Goal: Task Accomplishment & Management: Use online tool/utility

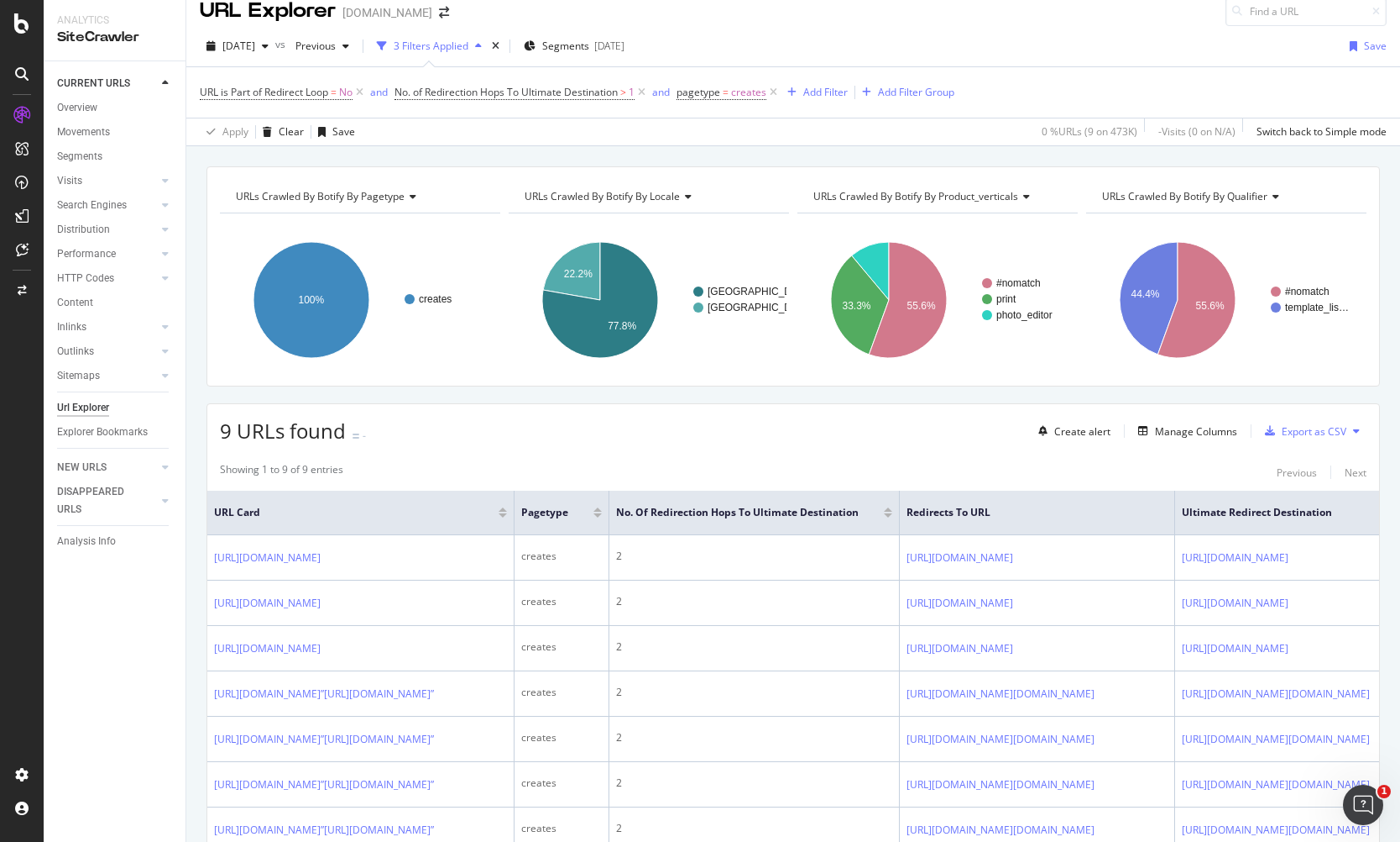
scroll to position [17, 0]
click at [1009, 48] on div "2025 Sep. 14th vs Previous 3 Filters Applied Segments 2025-05-26 Save" at bounding box center [794, 50] width 1215 height 33
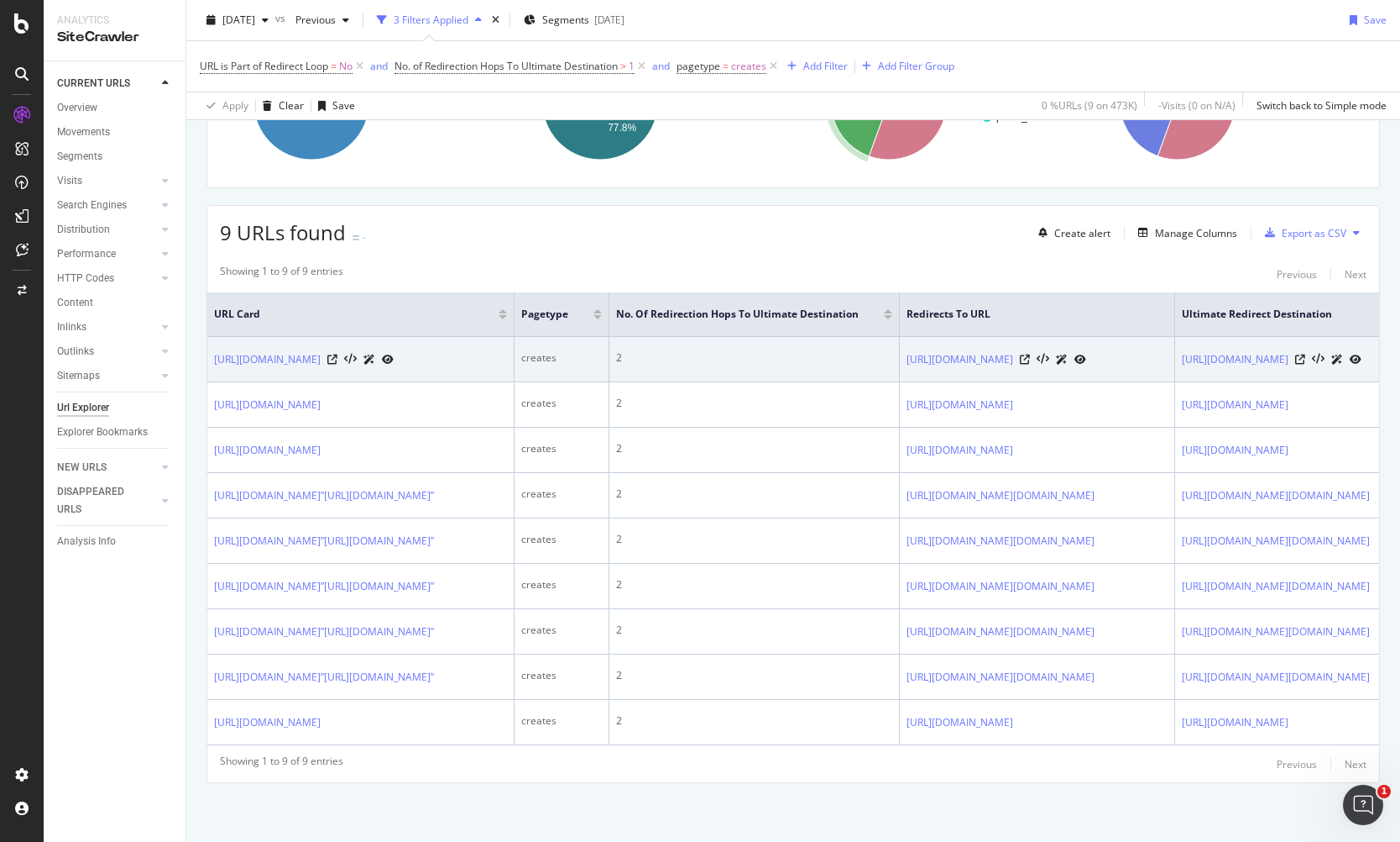
scroll to position [0, 0]
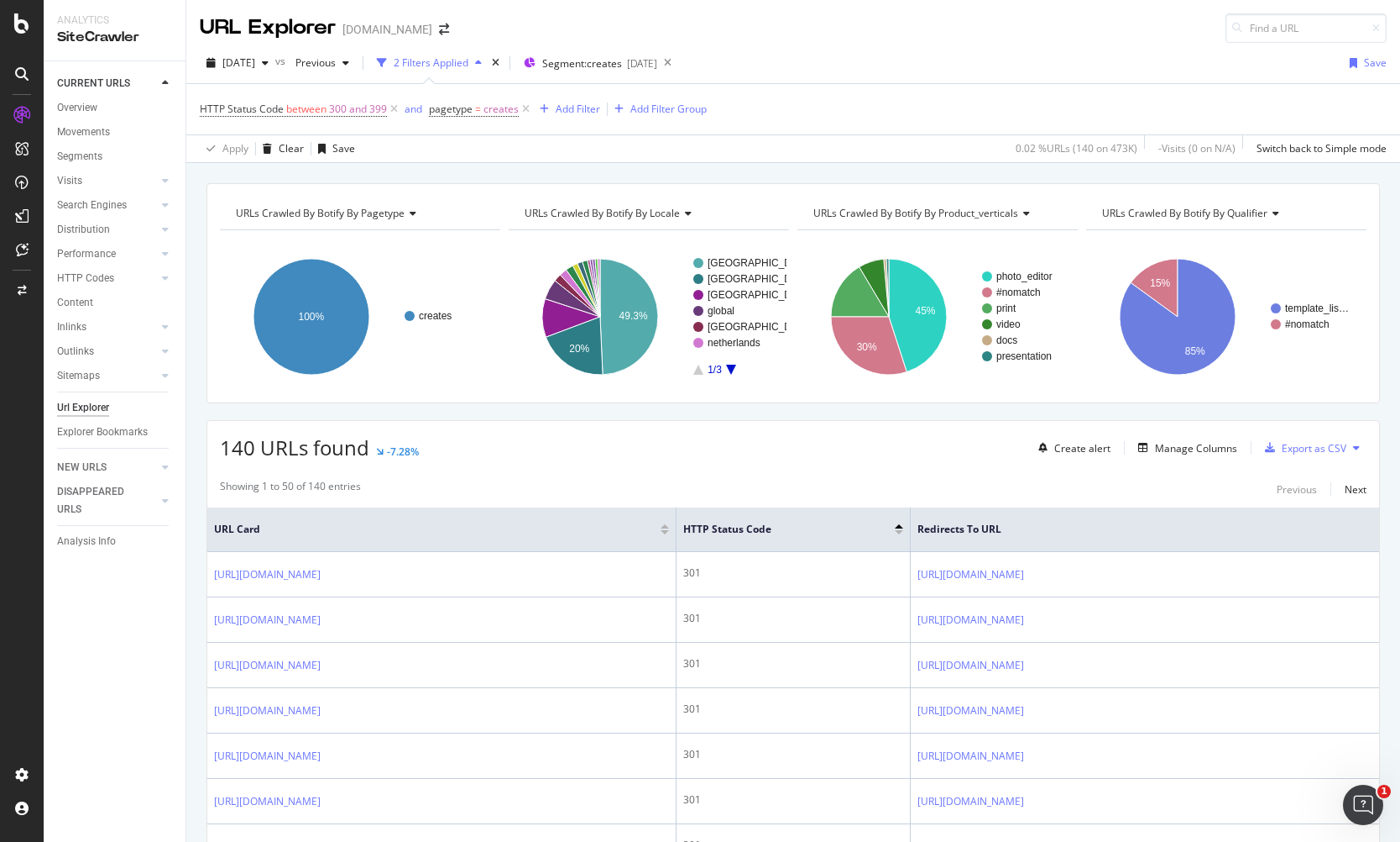
scroll to position [2034, 0]
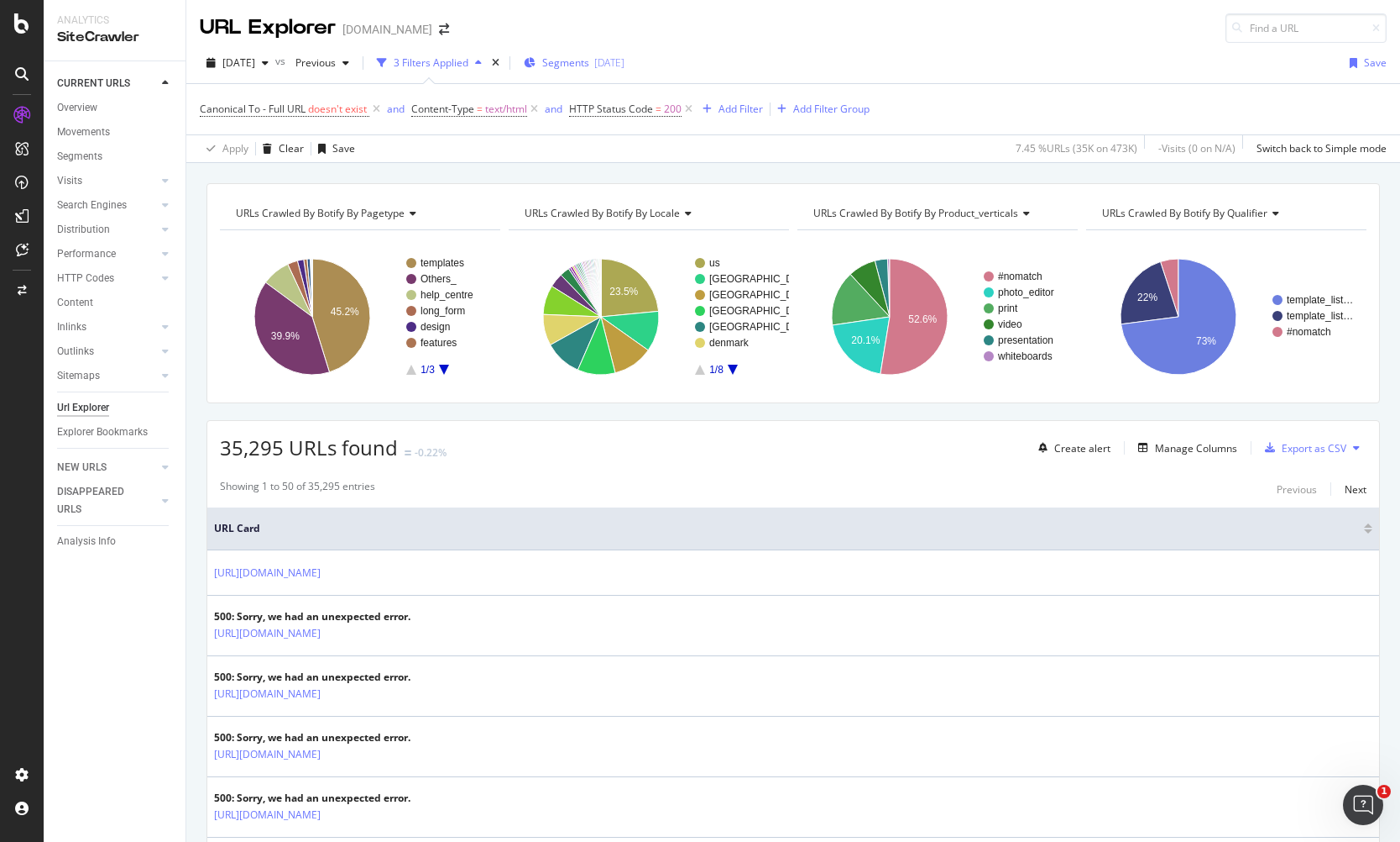
click at [590, 62] on span "Segments" at bounding box center [566, 63] width 47 height 15
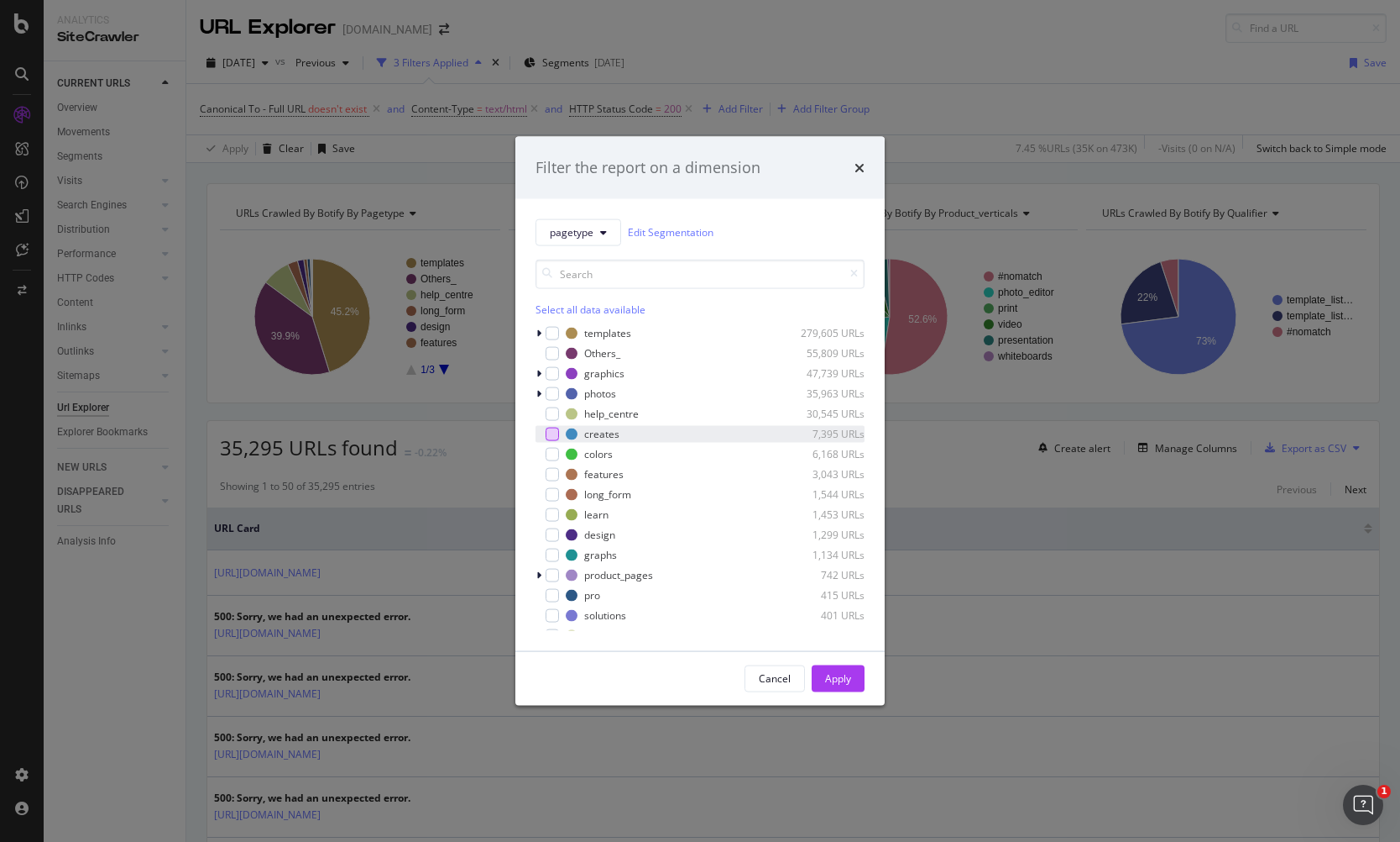
click at [555, 435] on div "modal" at bounding box center [553, 434] width 14 height 14
click at [556, 472] on div "modal" at bounding box center [553, 474] width 14 height 14
click at [556, 501] on div "long_form 1,544 URLs" at bounding box center [700, 493] width 329 height 17
click at [556, 543] on div "templates 279,605 URLs Others_ 55,809 URLs graphics 47,739 URLs photos 35,963 U…" at bounding box center [700, 477] width 329 height 306
click at [555, 547] on div "graphs 1,134 URLs" at bounding box center [700, 554] width 329 height 17
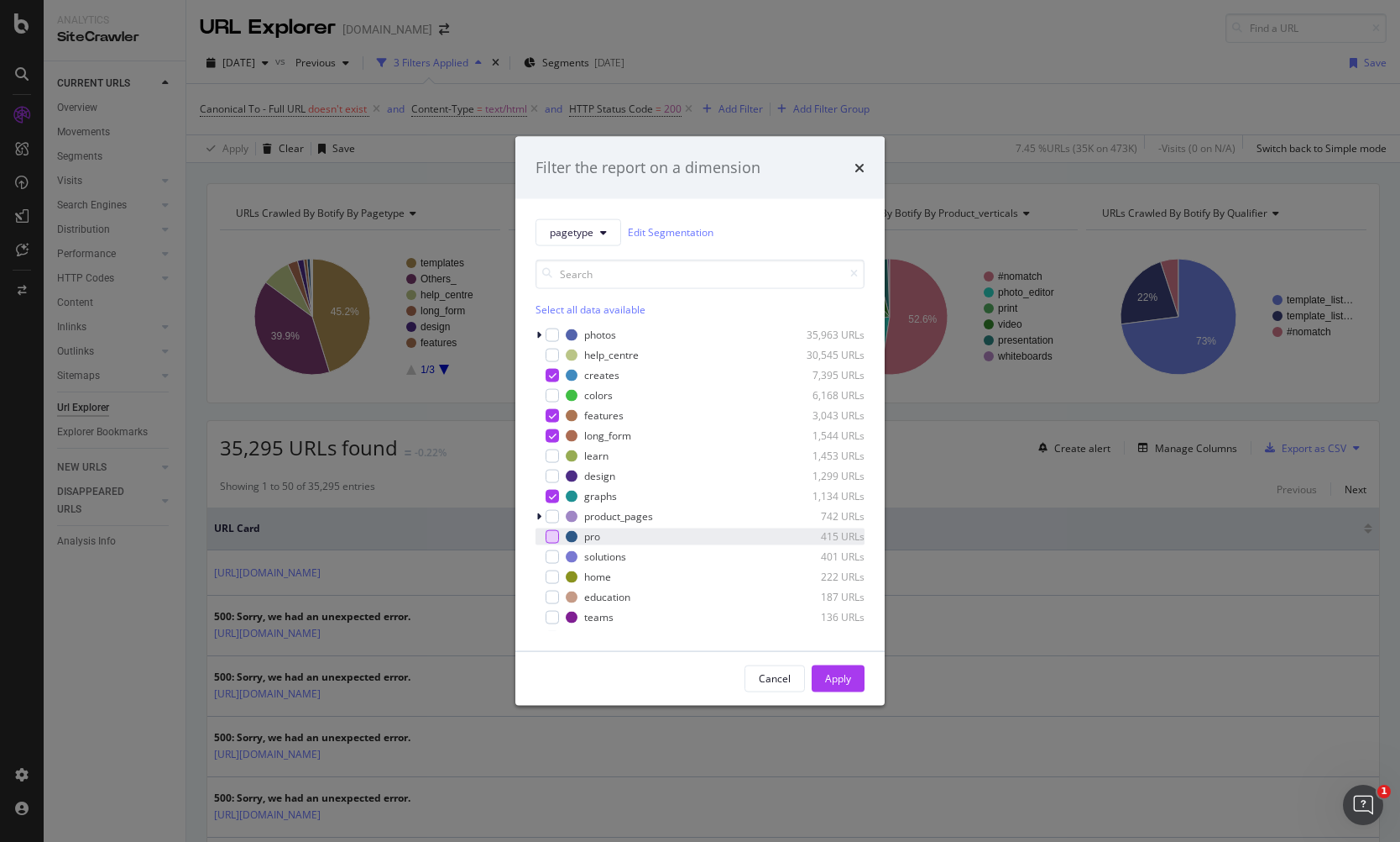
scroll to position [67, 0]
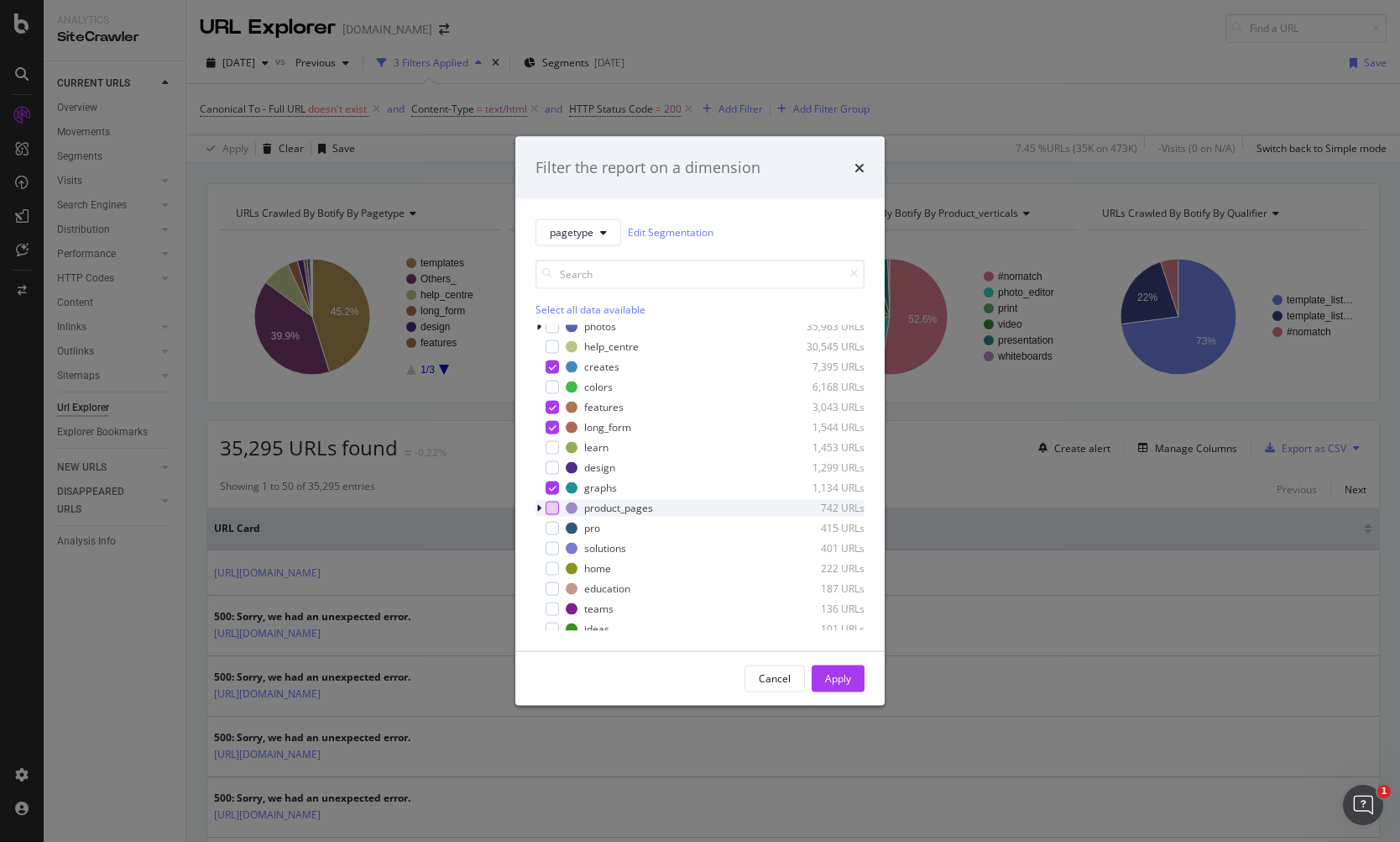
click at [557, 503] on div "modal" at bounding box center [553, 508] width 14 height 14
click at [831, 687] on div "Apply" at bounding box center [838, 678] width 26 height 25
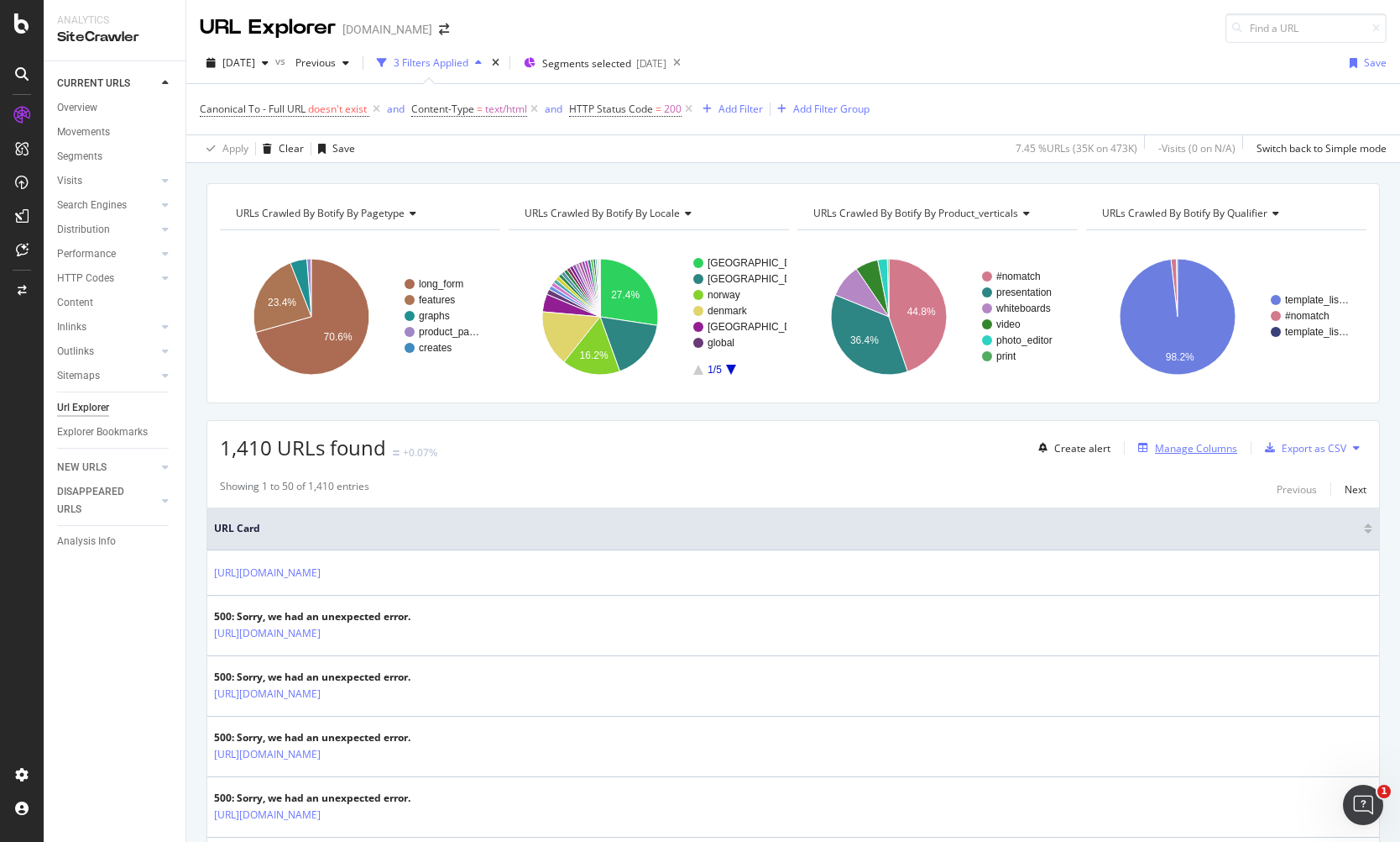
click at [1178, 449] on div "Manage Columns" at bounding box center [1196, 448] width 82 height 15
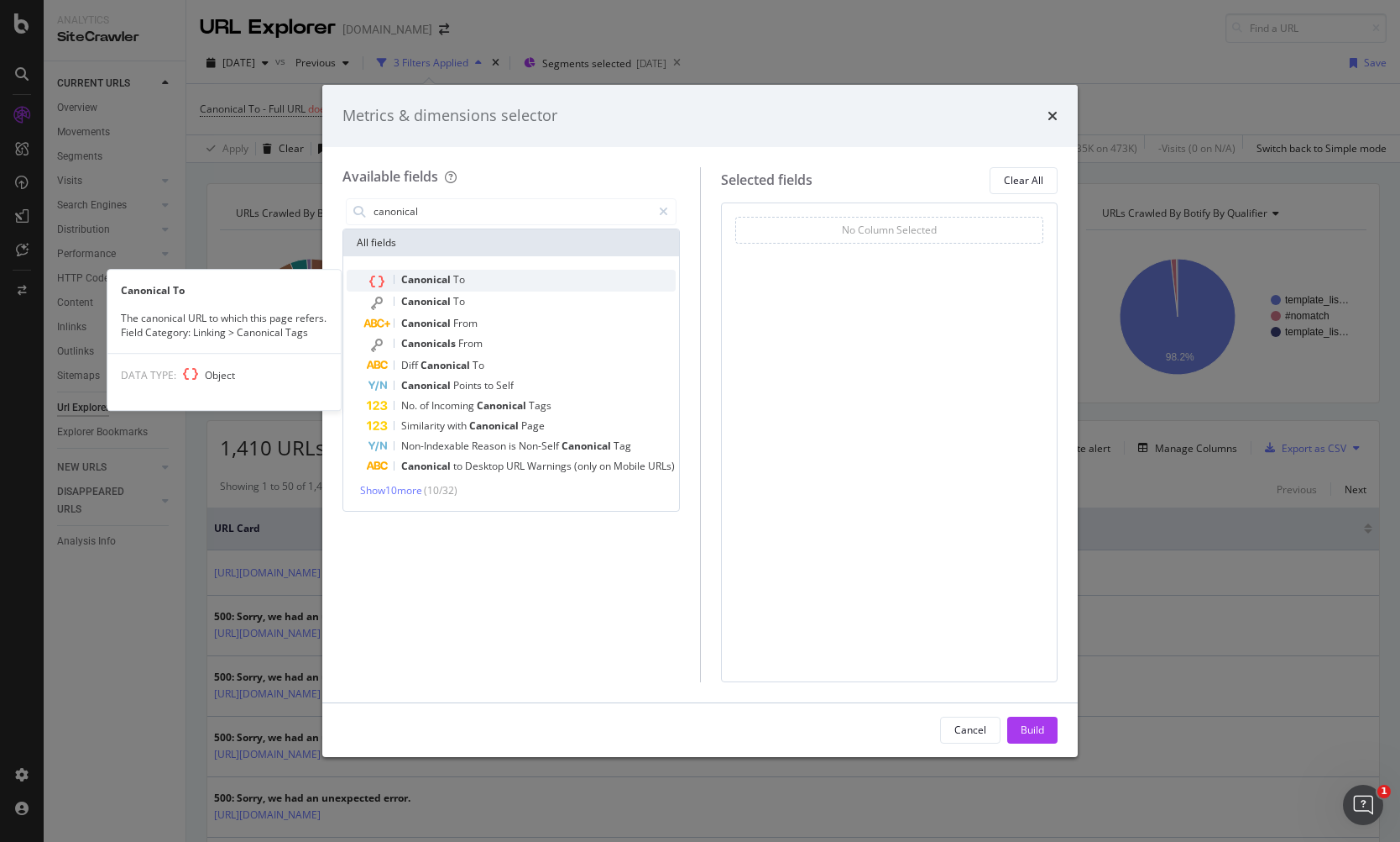
type input "canonical"
click at [460, 284] on span "To" at bounding box center [459, 279] width 12 height 15
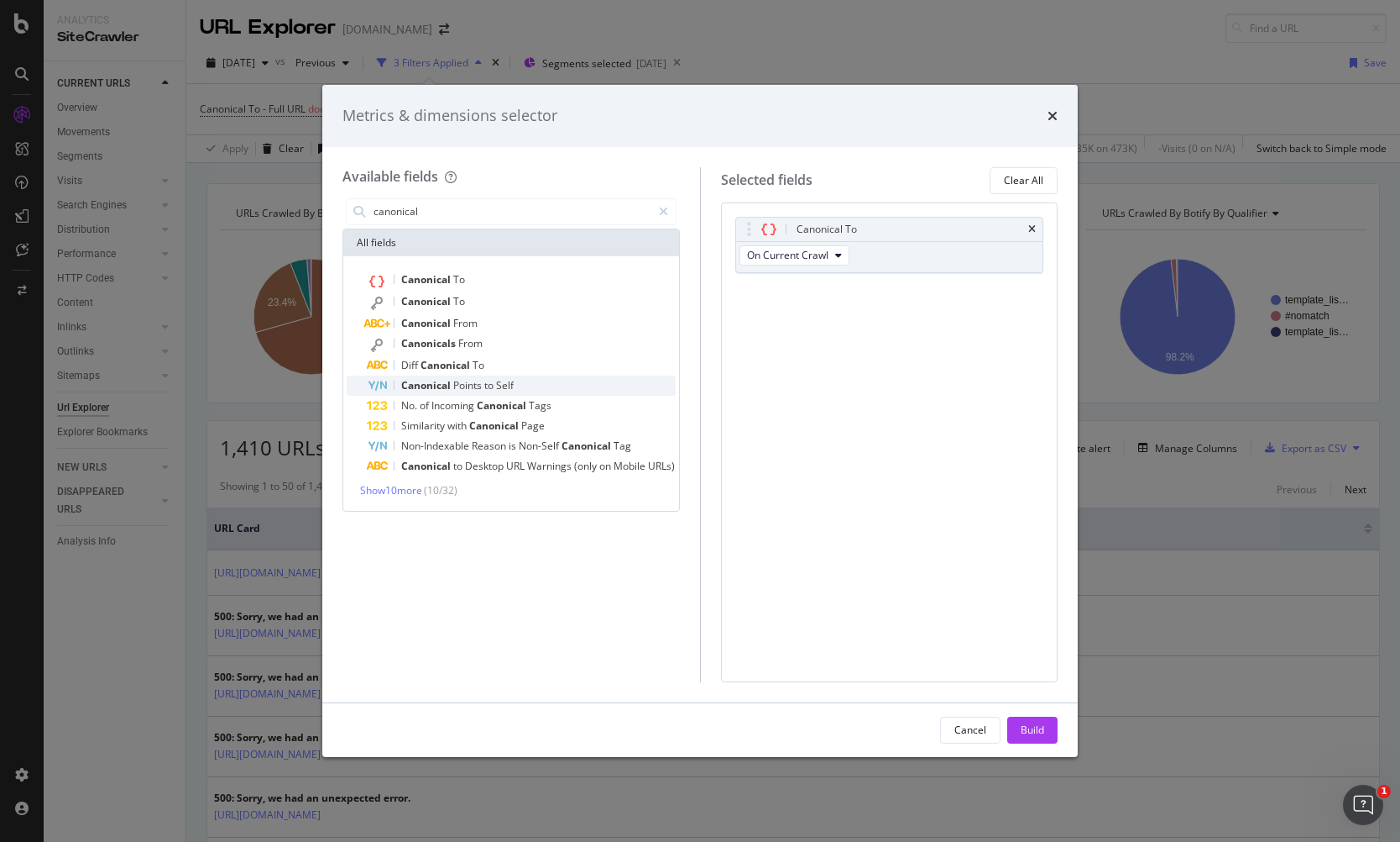
click at [489, 385] on span "to" at bounding box center [490, 385] width 12 height 15
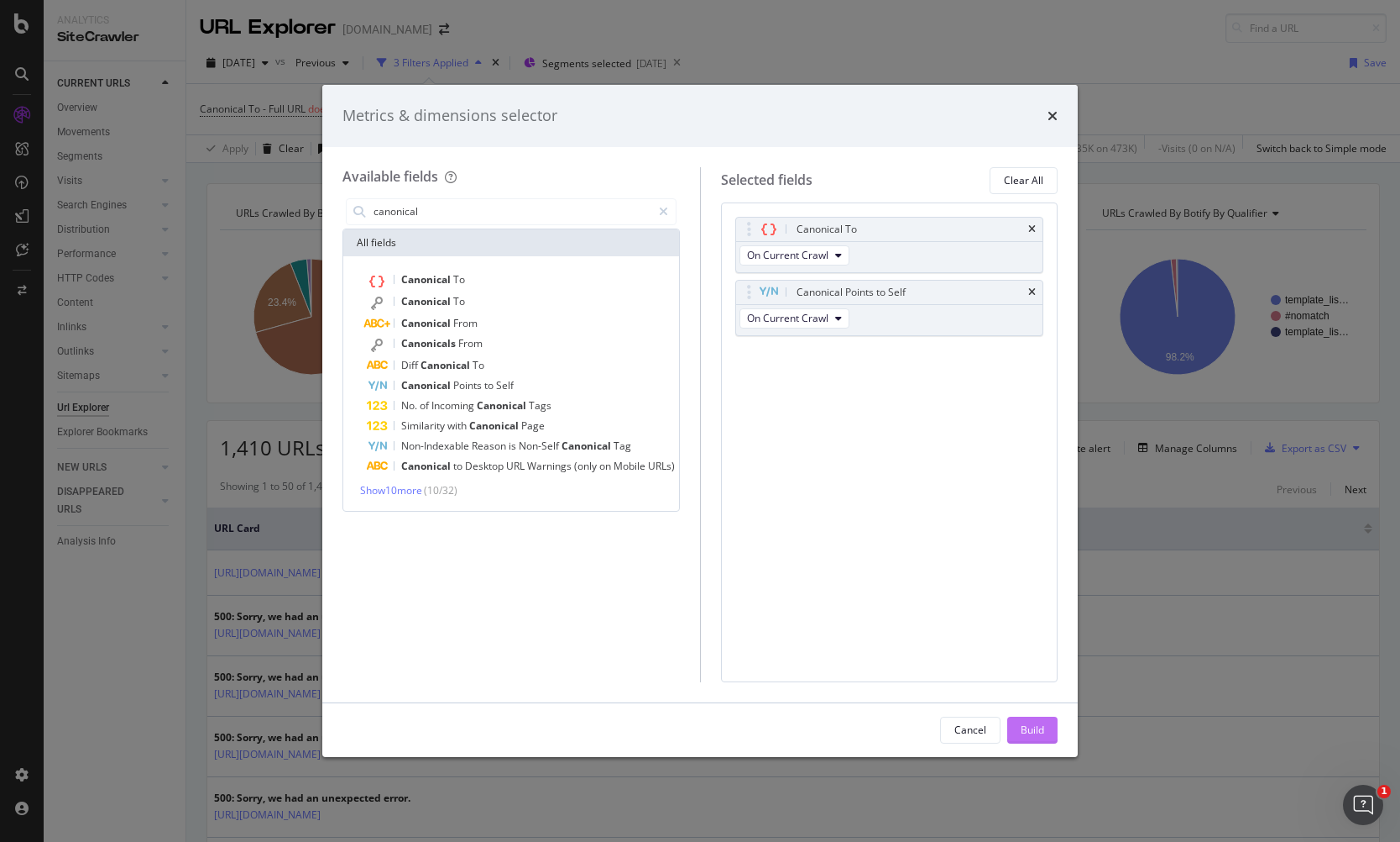
click at [1023, 731] on div "Build" at bounding box center [1033, 730] width 23 height 15
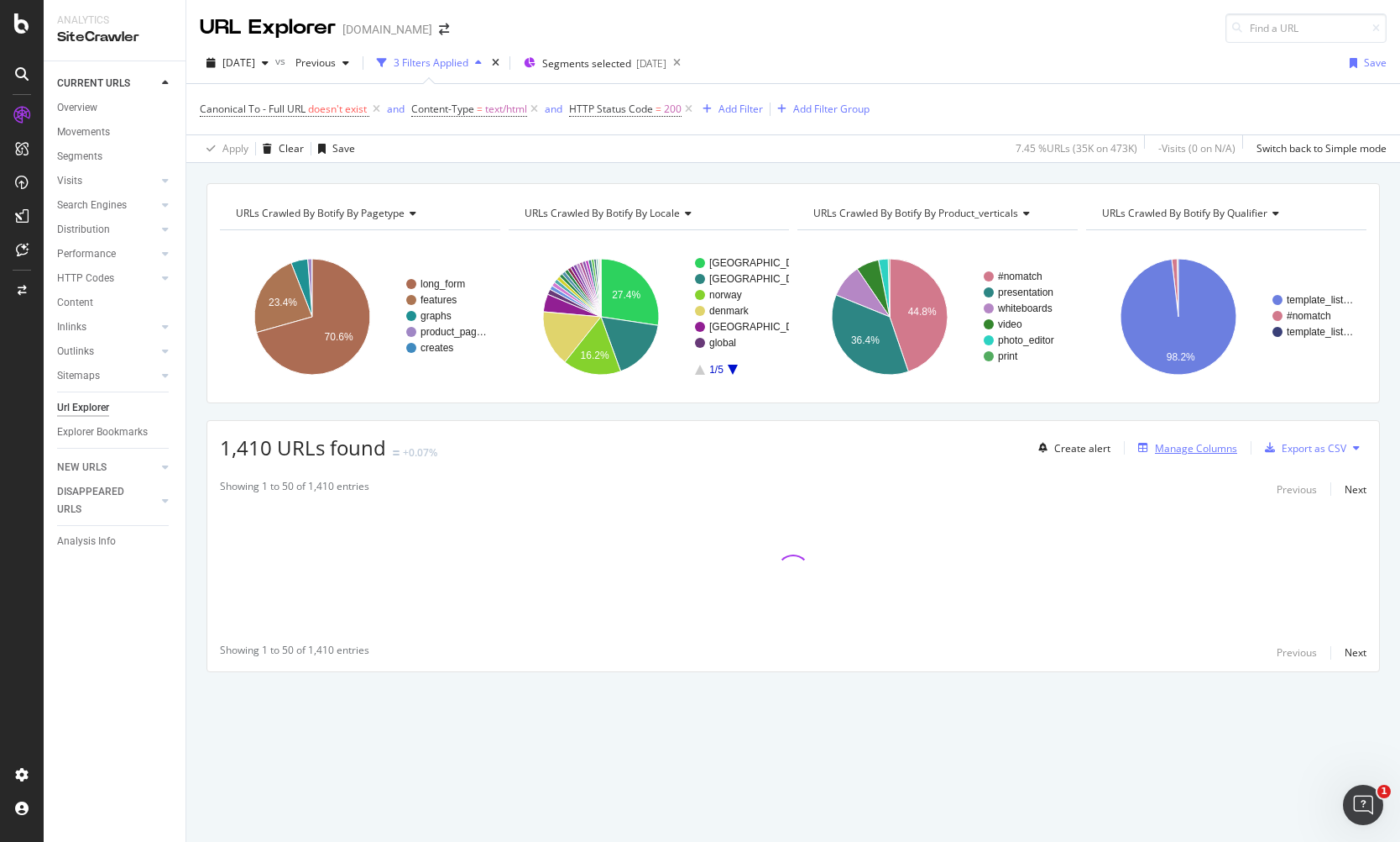
click at [1198, 449] on div "Manage Columns" at bounding box center [1196, 448] width 82 height 15
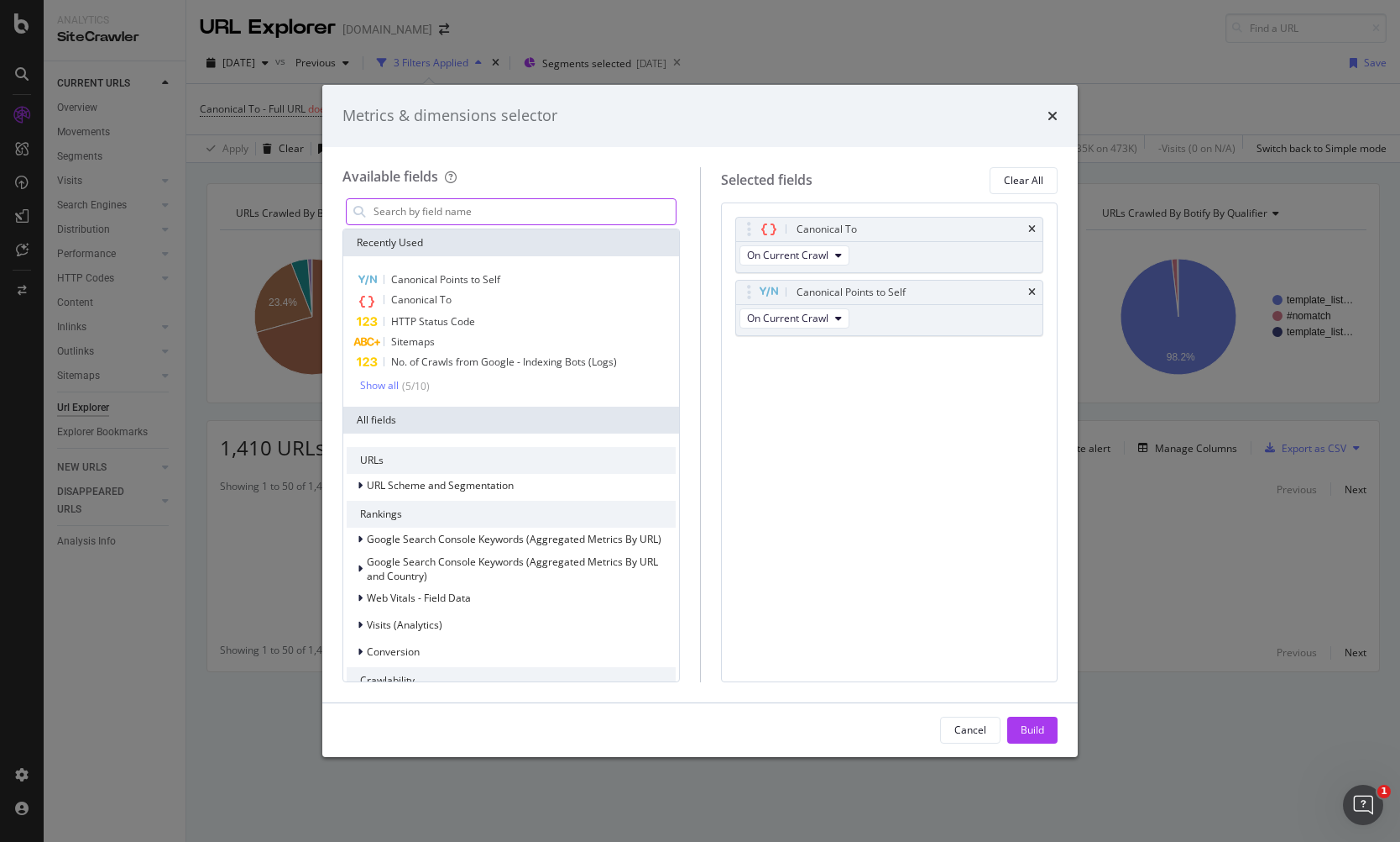
click at [470, 213] on input "modal" at bounding box center [523, 212] width 304 height 25
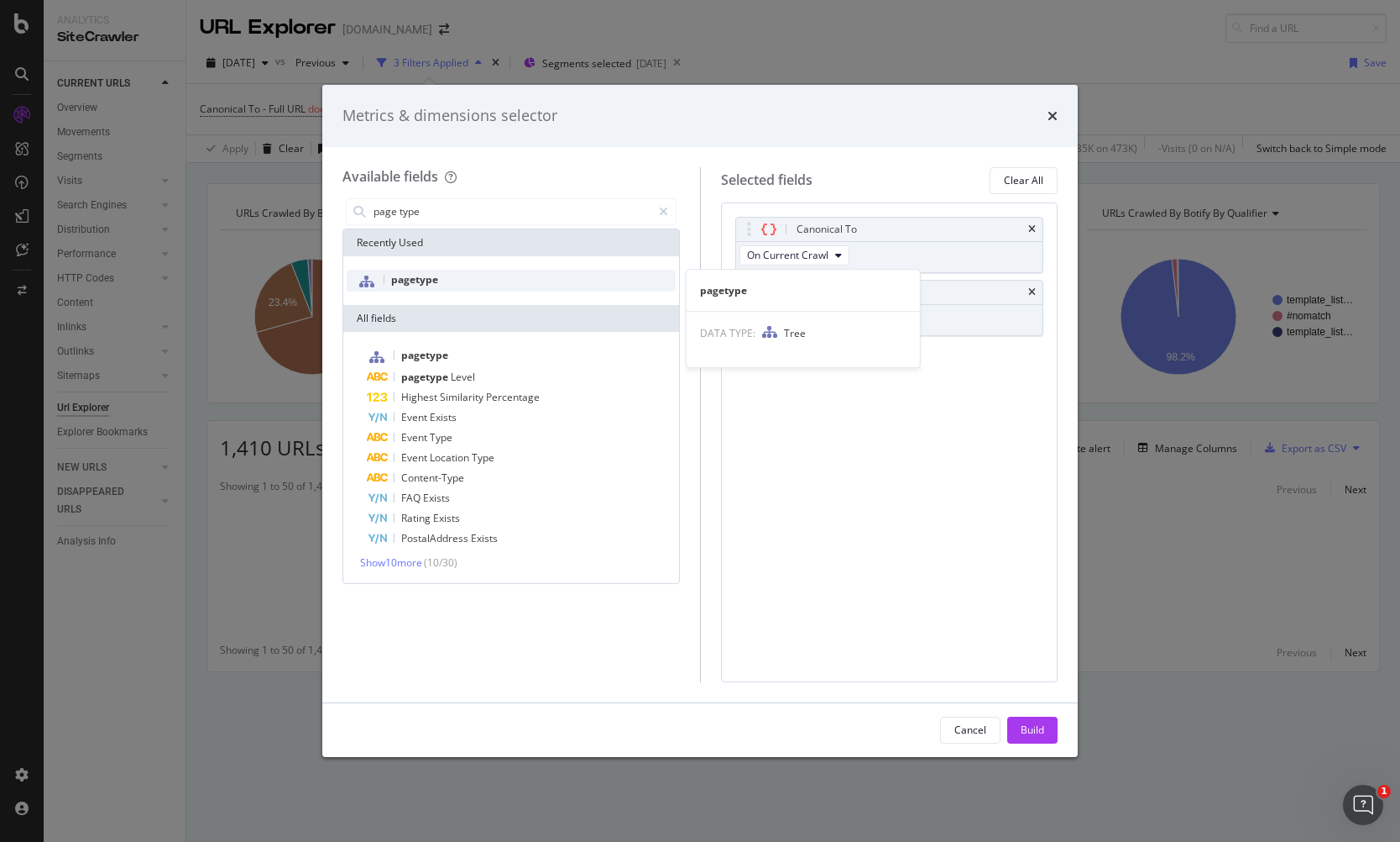
click at [494, 270] on div "pagetype" at bounding box center [511, 280] width 329 height 21
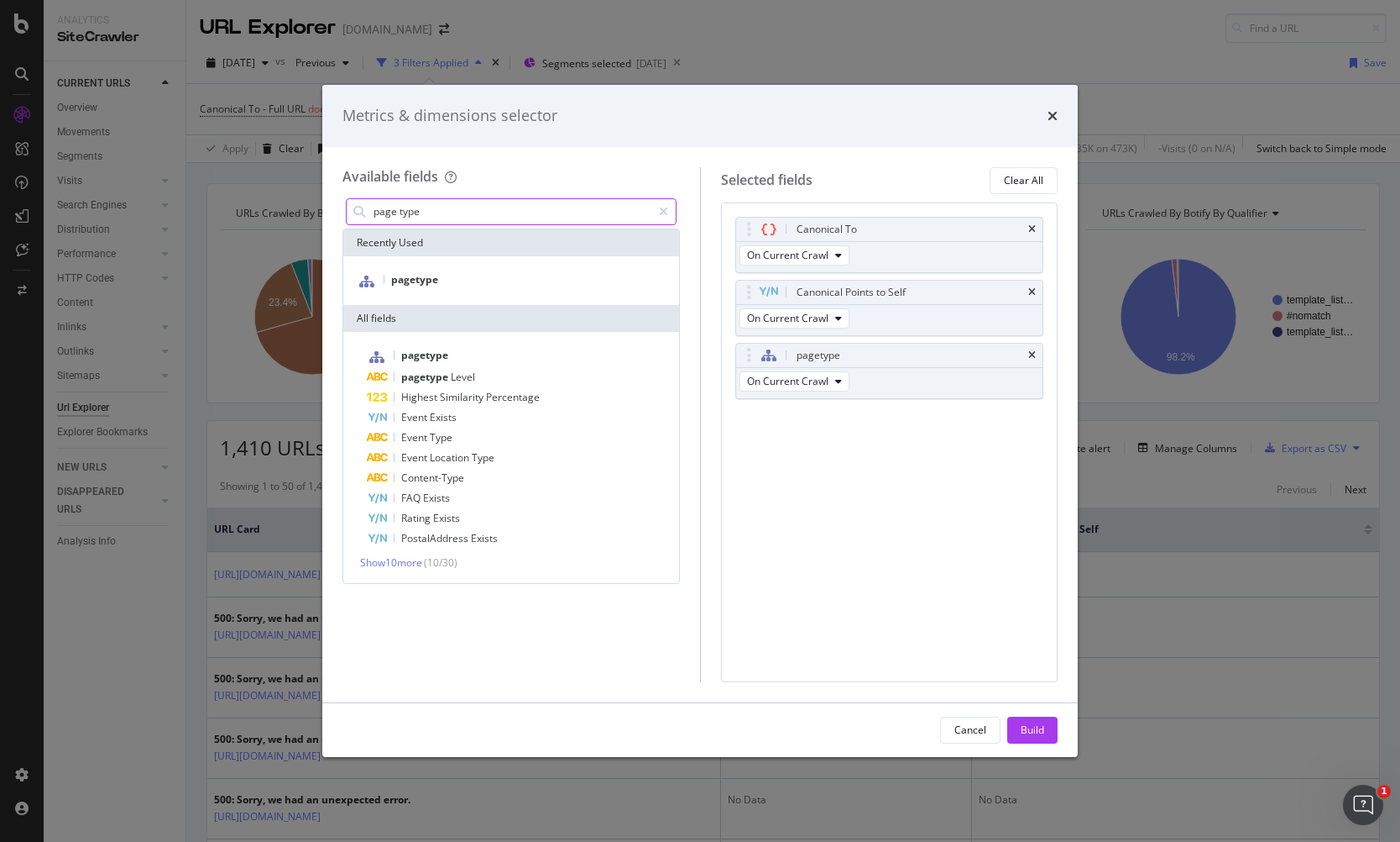
click at [454, 213] on input "page type" at bounding box center [512, 212] width 279 height 25
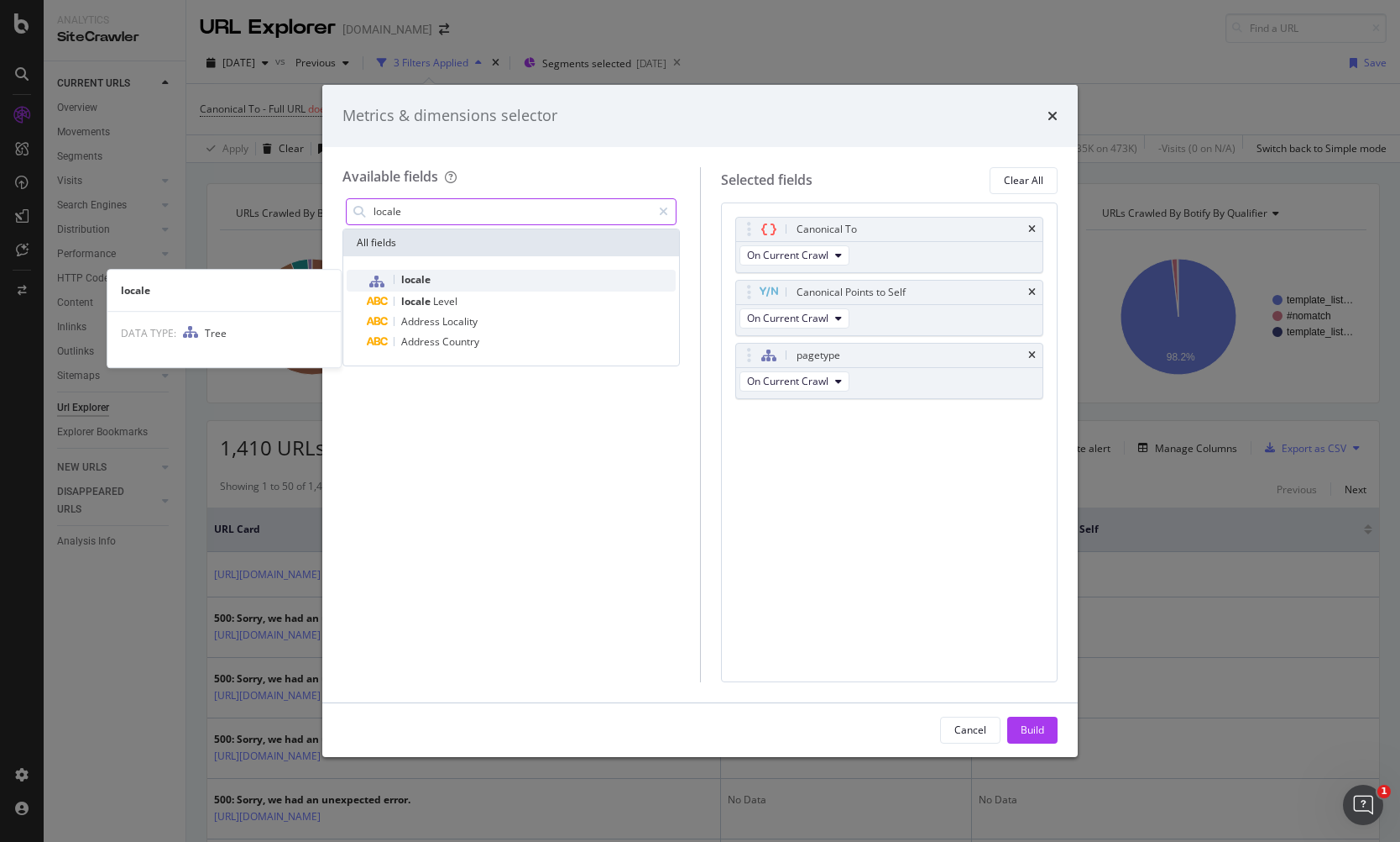
type input "locale"
click at [436, 279] on div "locale" at bounding box center [521, 280] width 309 height 21
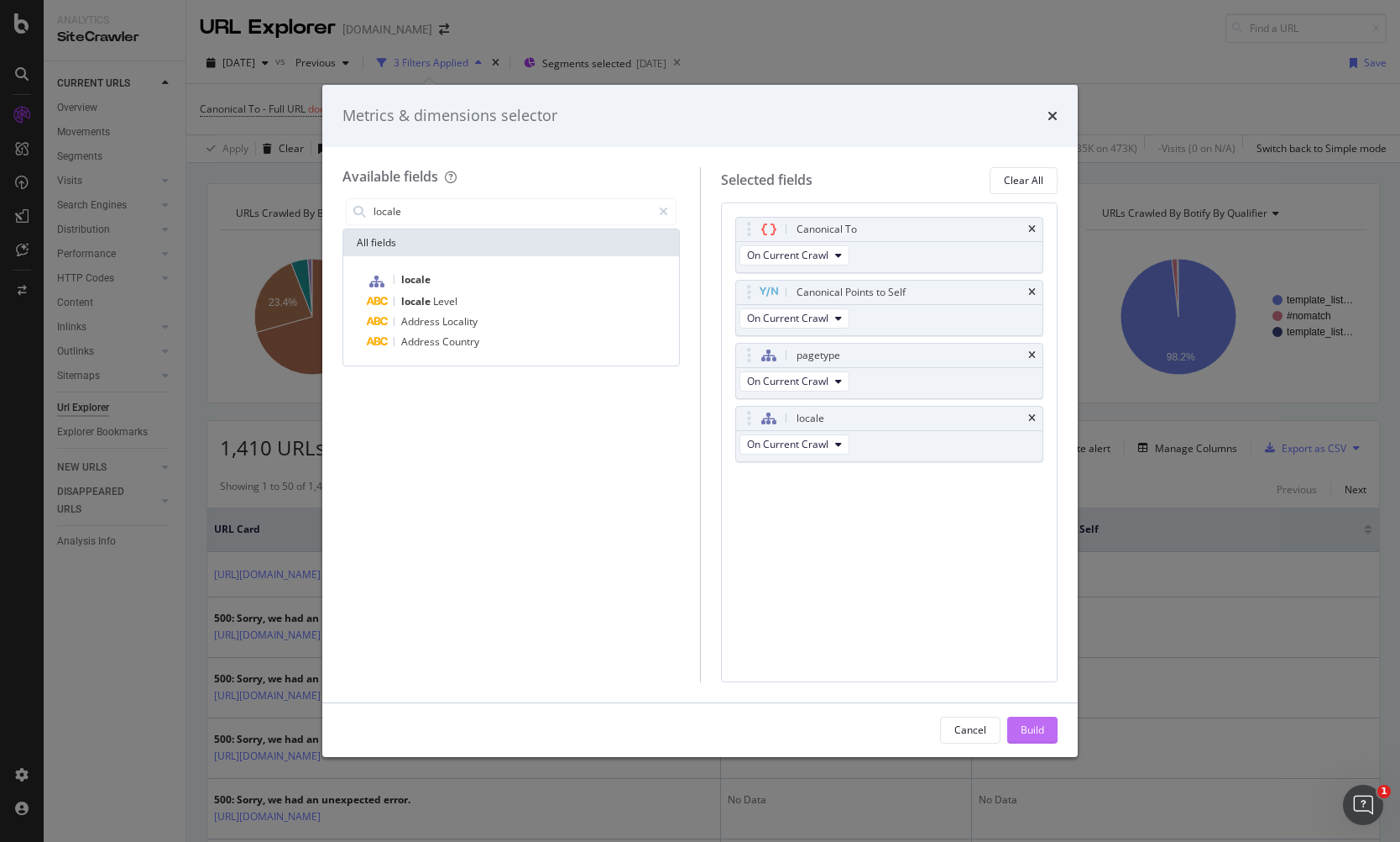
click at [1037, 729] on div "Build" at bounding box center [1033, 730] width 23 height 15
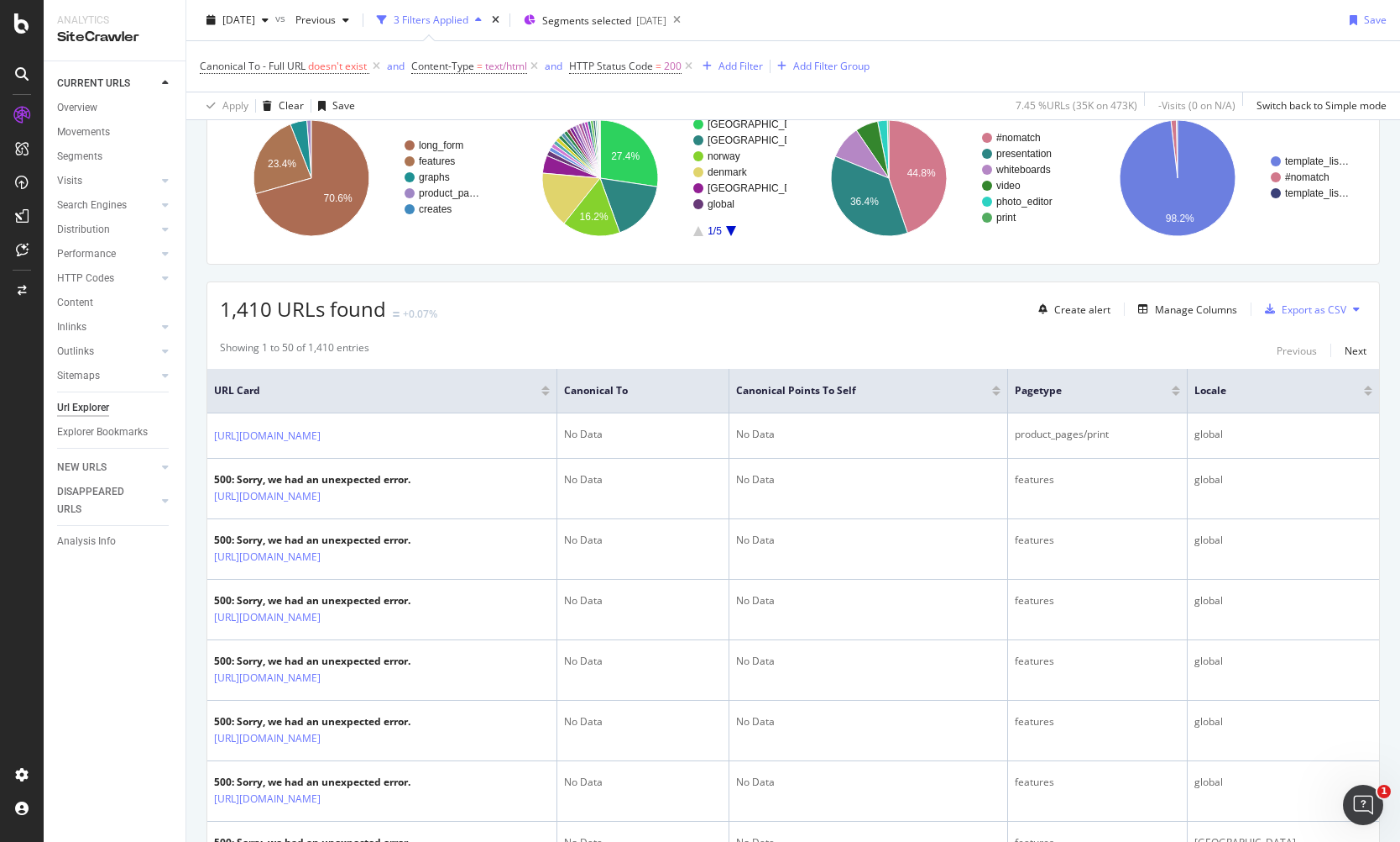
scroll to position [139, 0]
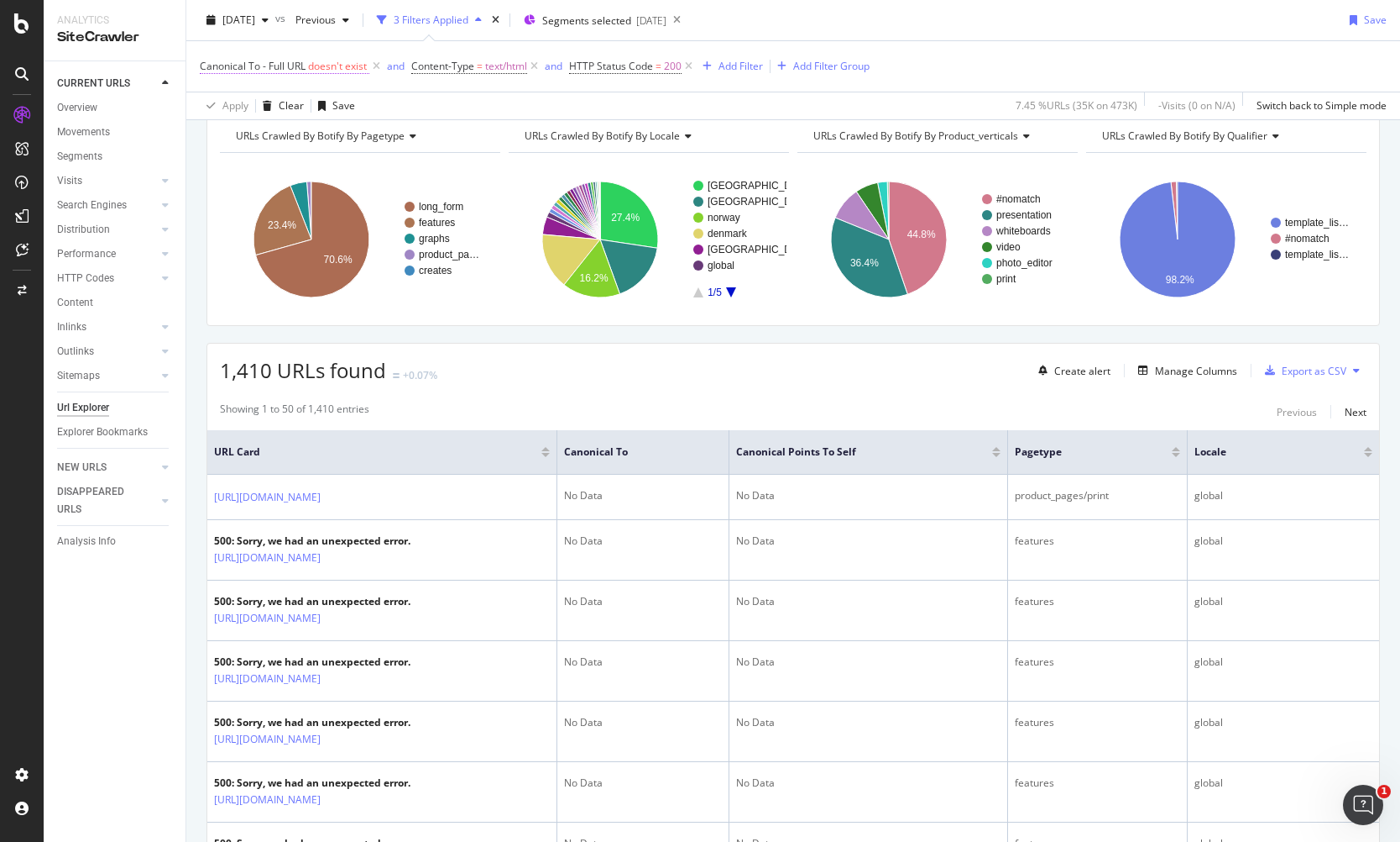
click at [320, 65] on span "doesn't exist" at bounding box center [338, 65] width 59 height 15
click at [290, 130] on div "button" at bounding box center [295, 133] width 21 height 10
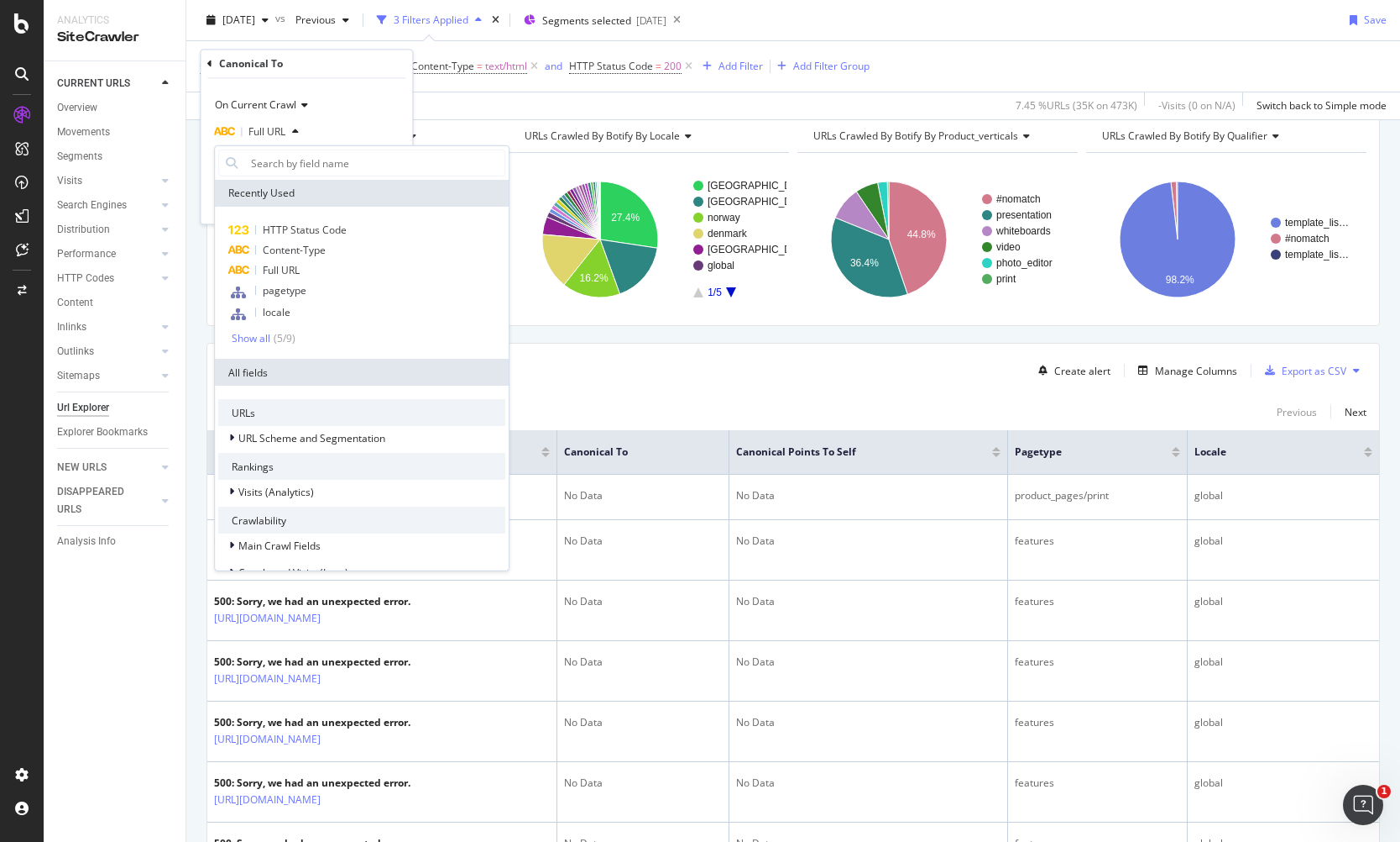
click at [360, 125] on div "Full URL" at bounding box center [306, 133] width 185 height 27
click at [299, 129] on icon "button" at bounding box center [295, 133] width 7 height 10
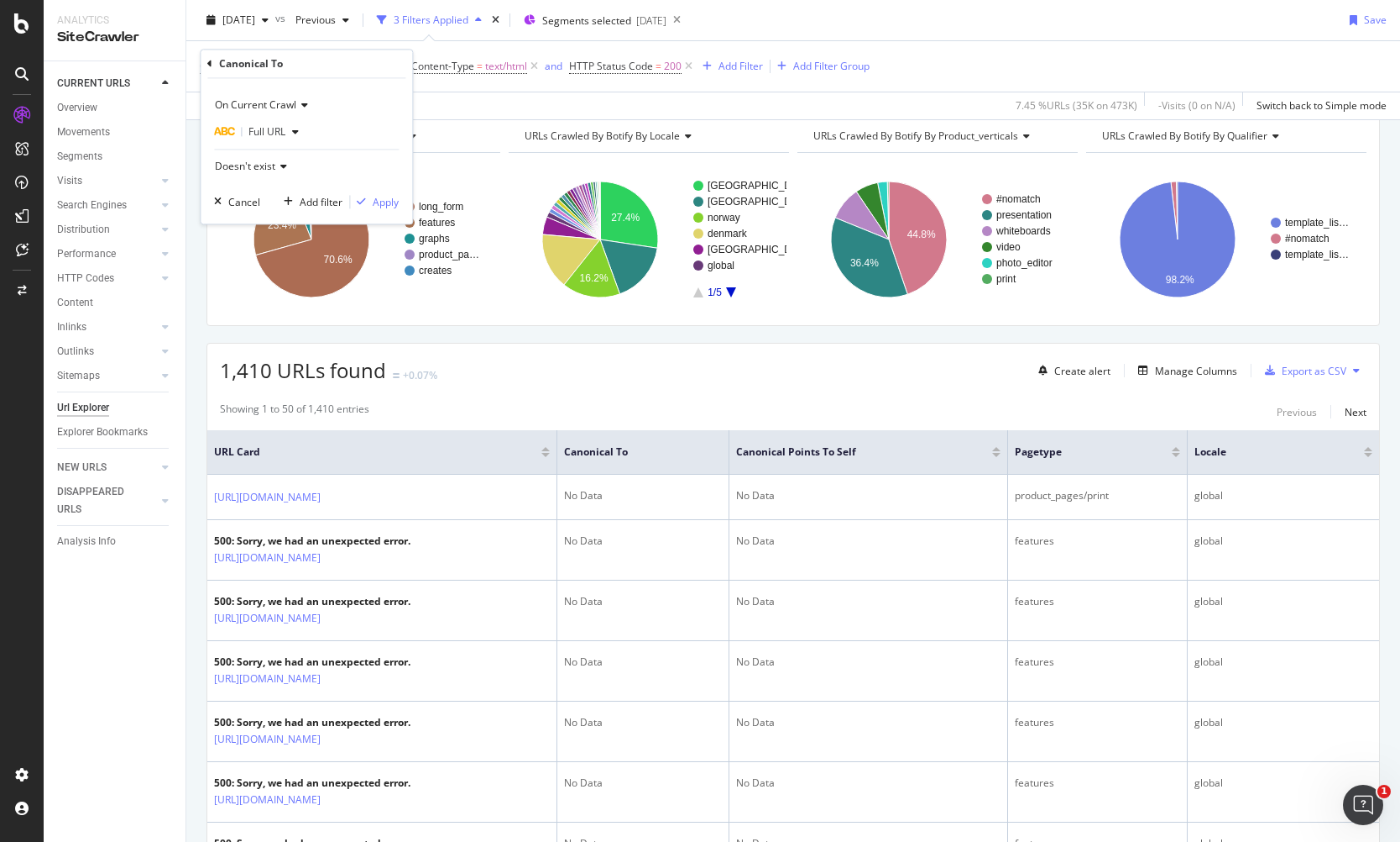
click at [276, 160] on div "Doesn't exist" at bounding box center [306, 167] width 185 height 27
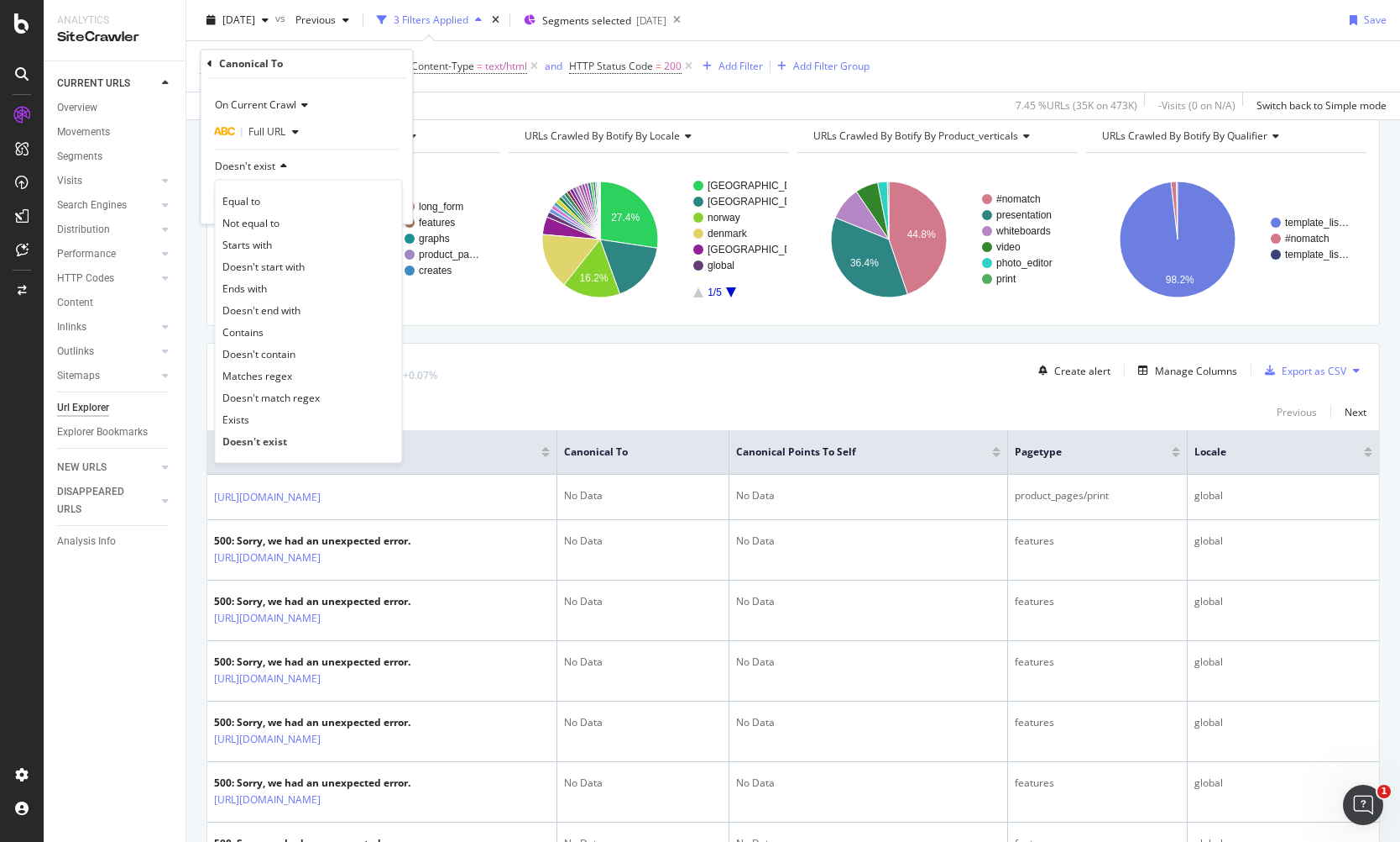
click at [372, 130] on div "Full URL" at bounding box center [306, 133] width 185 height 27
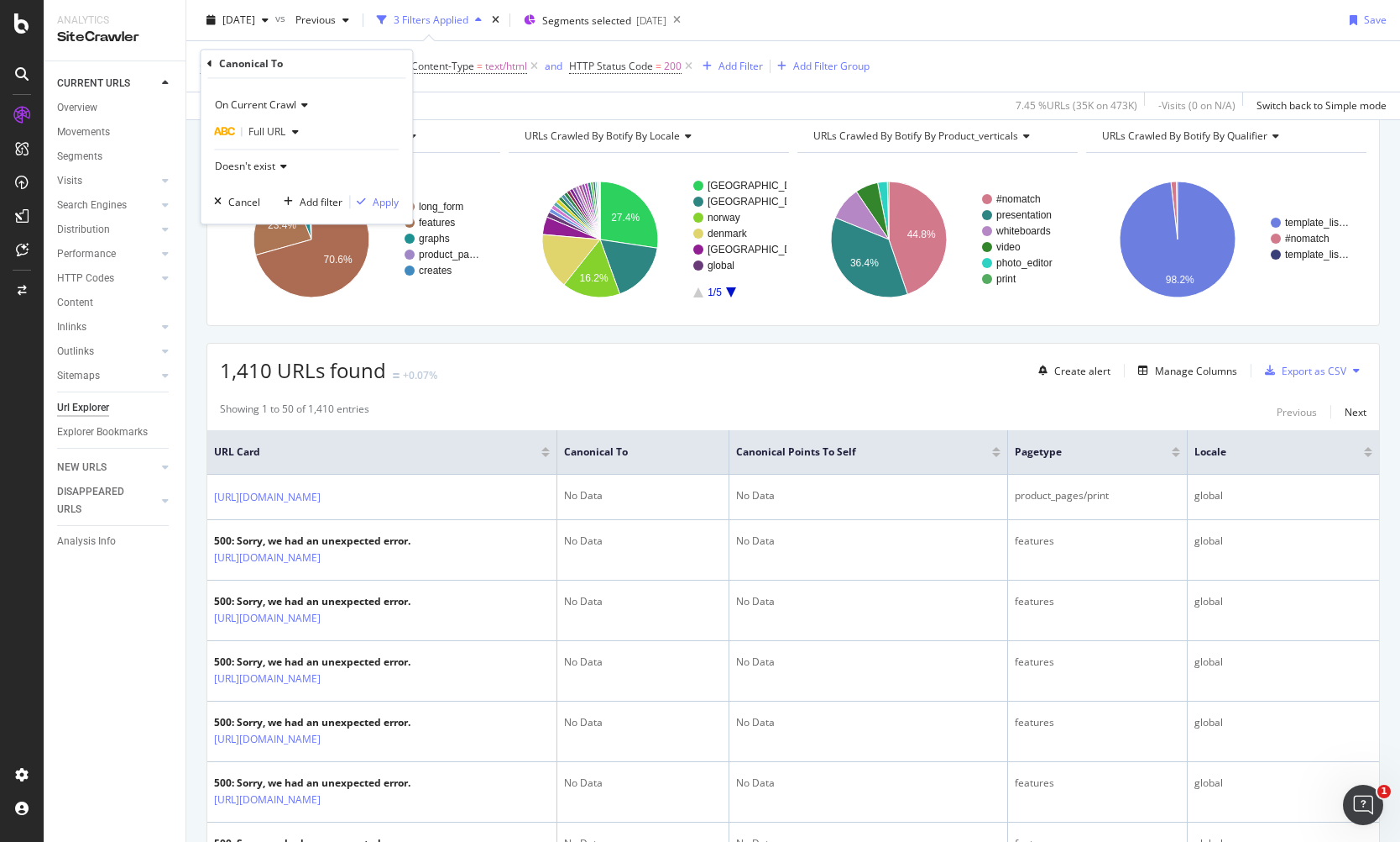
click at [524, 90] on div "Canonical To - Full URL doesn't exist and Content-Type = text/html and HTTP Sta…" at bounding box center [794, 66] width 1187 height 51
click at [483, 69] on span "=" at bounding box center [479, 65] width 6 height 15
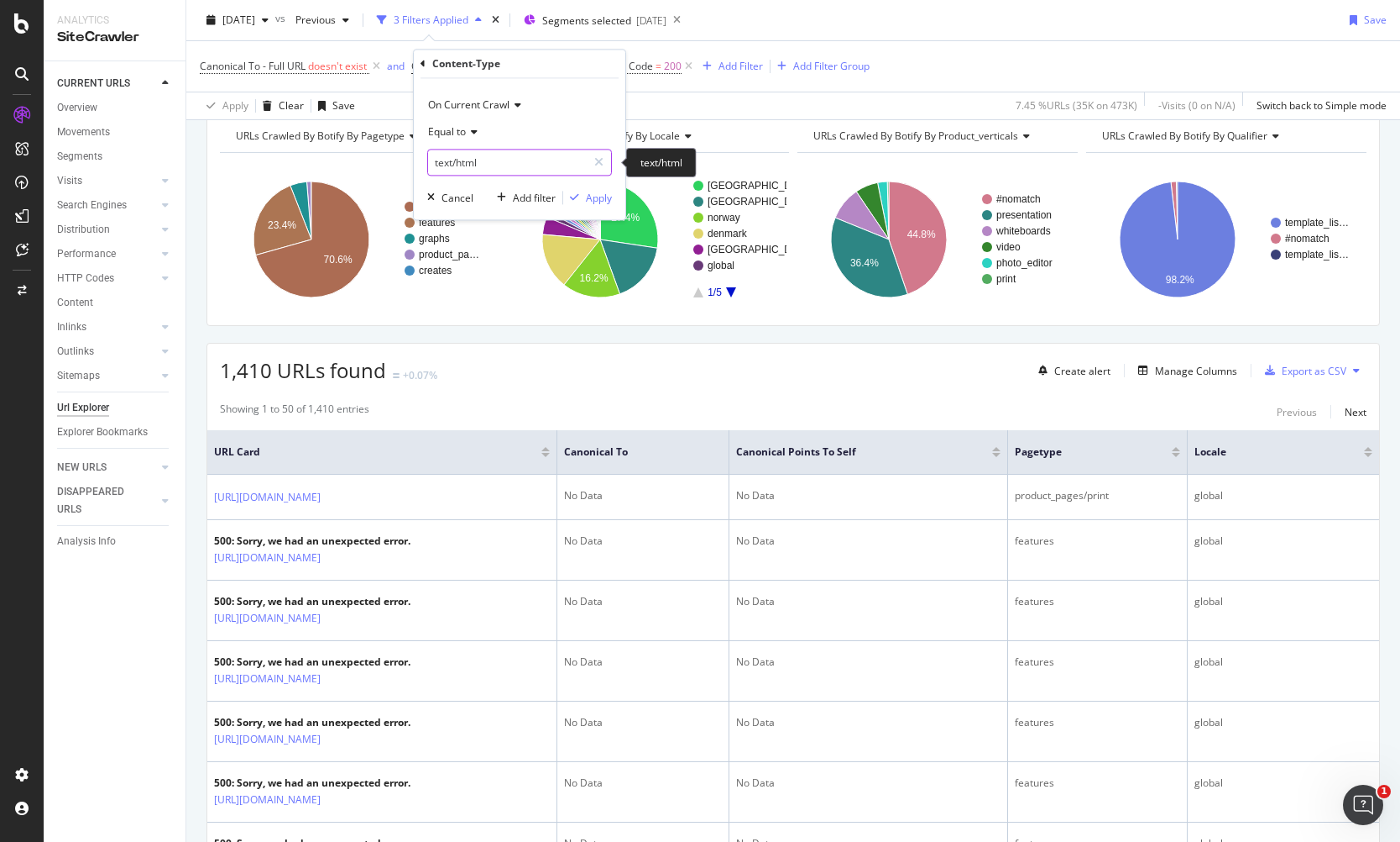
click at [498, 158] on input "text/html" at bounding box center [508, 163] width 159 height 27
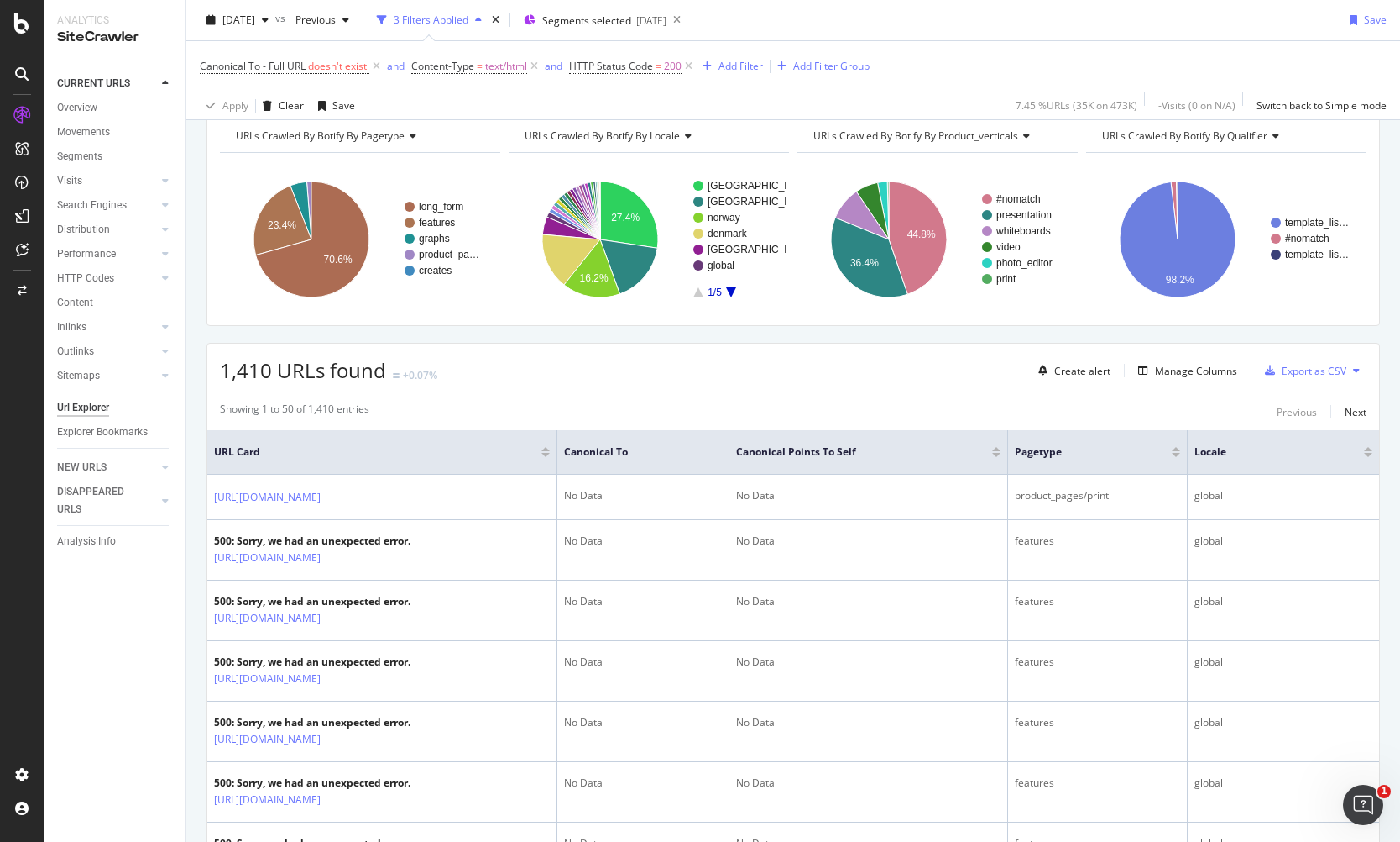
click at [687, 106] on div "Apply Clear Save 7.45 % URLs ( 35K on 473K ) - Visits ( 0 on N/A ) Switch back …" at bounding box center [794, 105] width 1215 height 27
click at [534, 65] on icon at bounding box center [534, 65] width 15 height 17
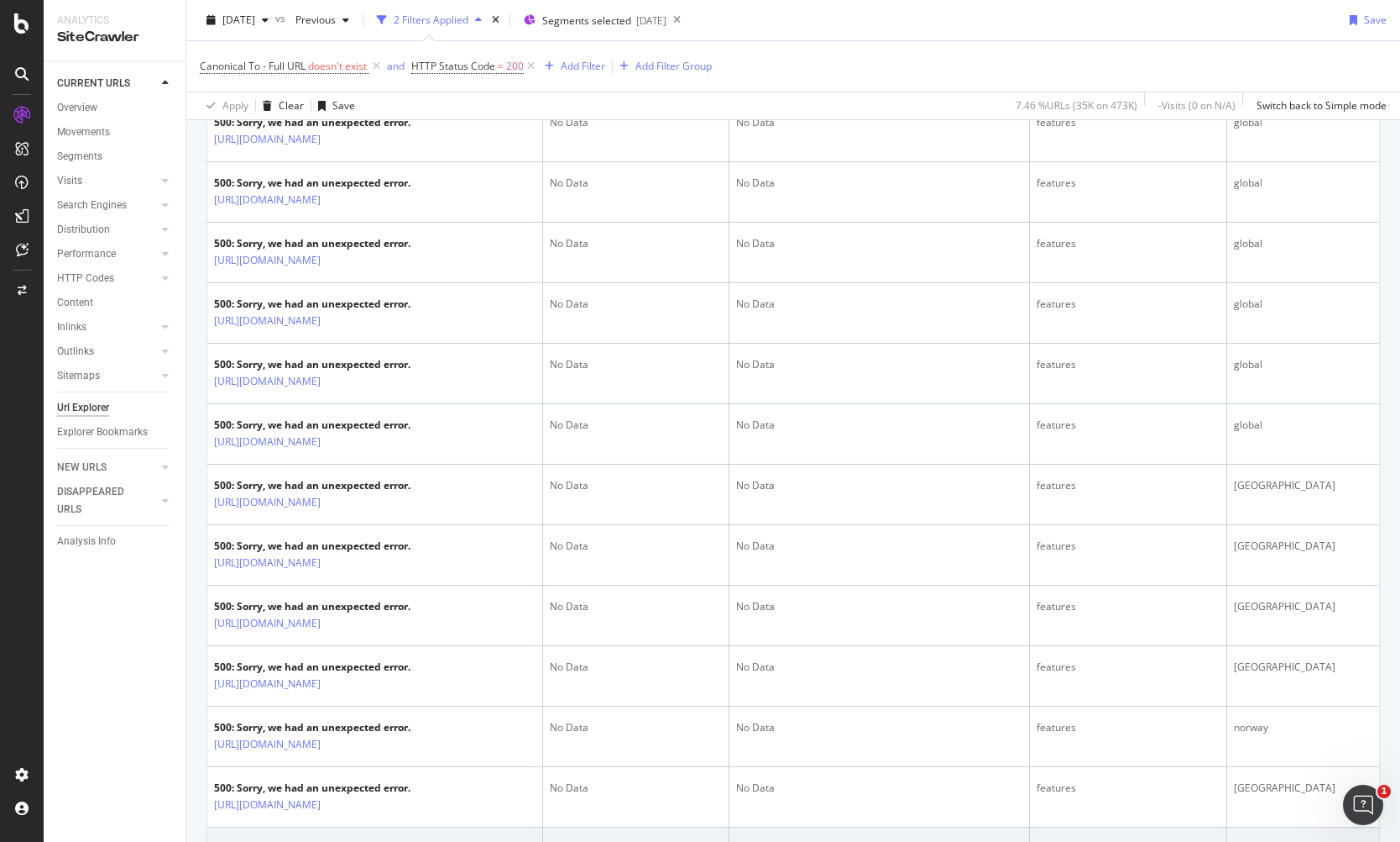
scroll to position [800, 0]
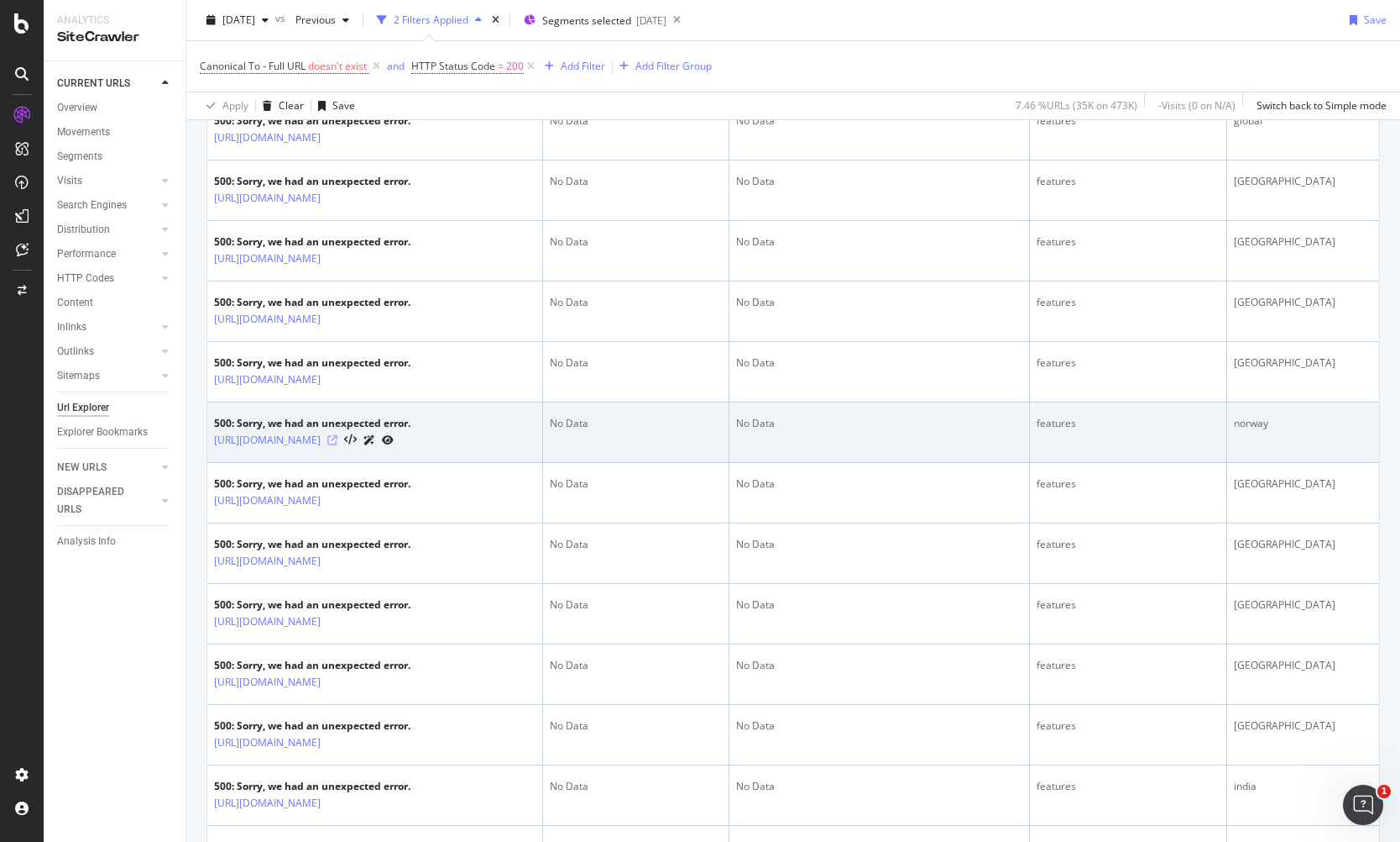
click at [338, 445] on icon at bounding box center [332, 440] width 10 height 10
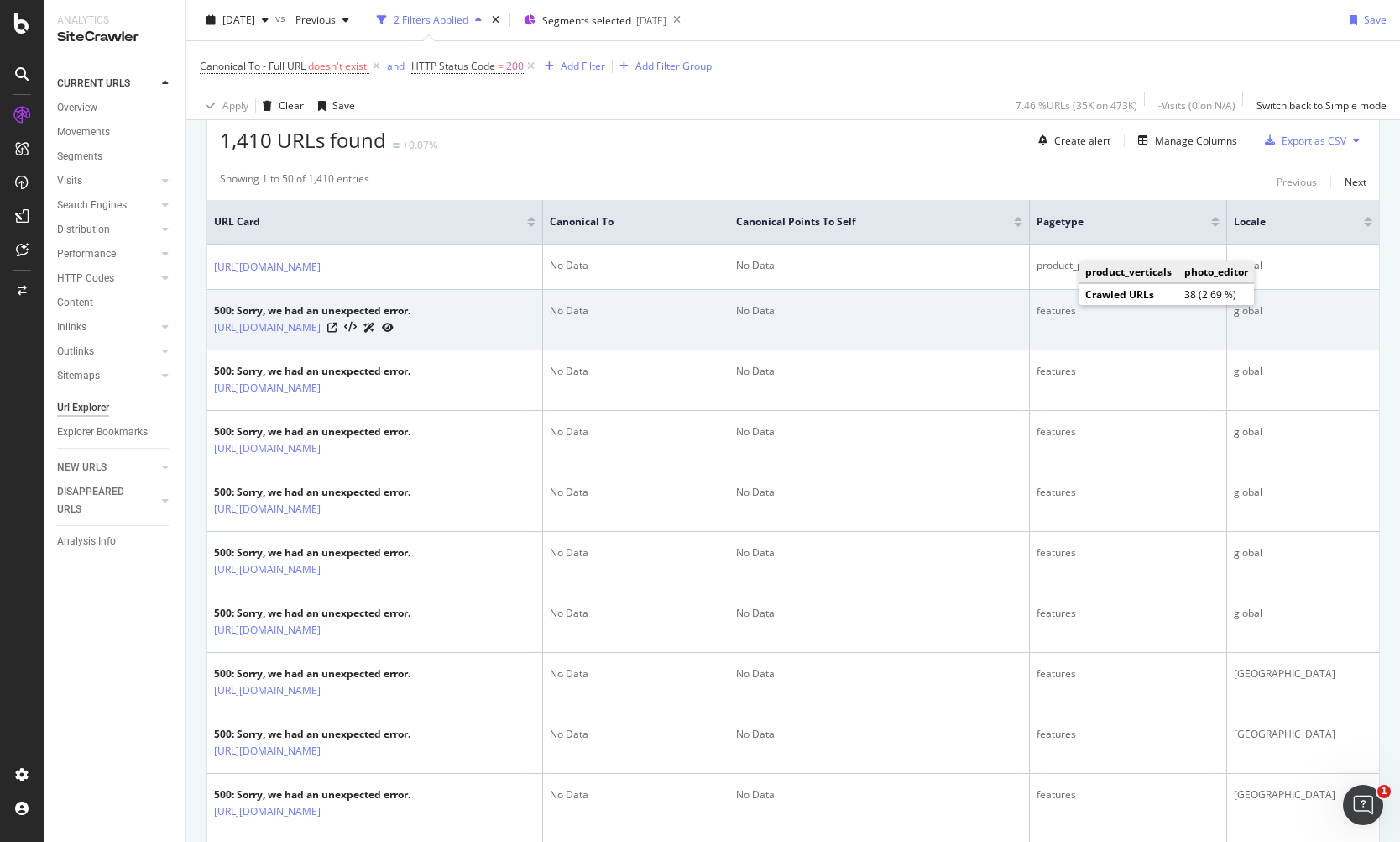
scroll to position [299, 0]
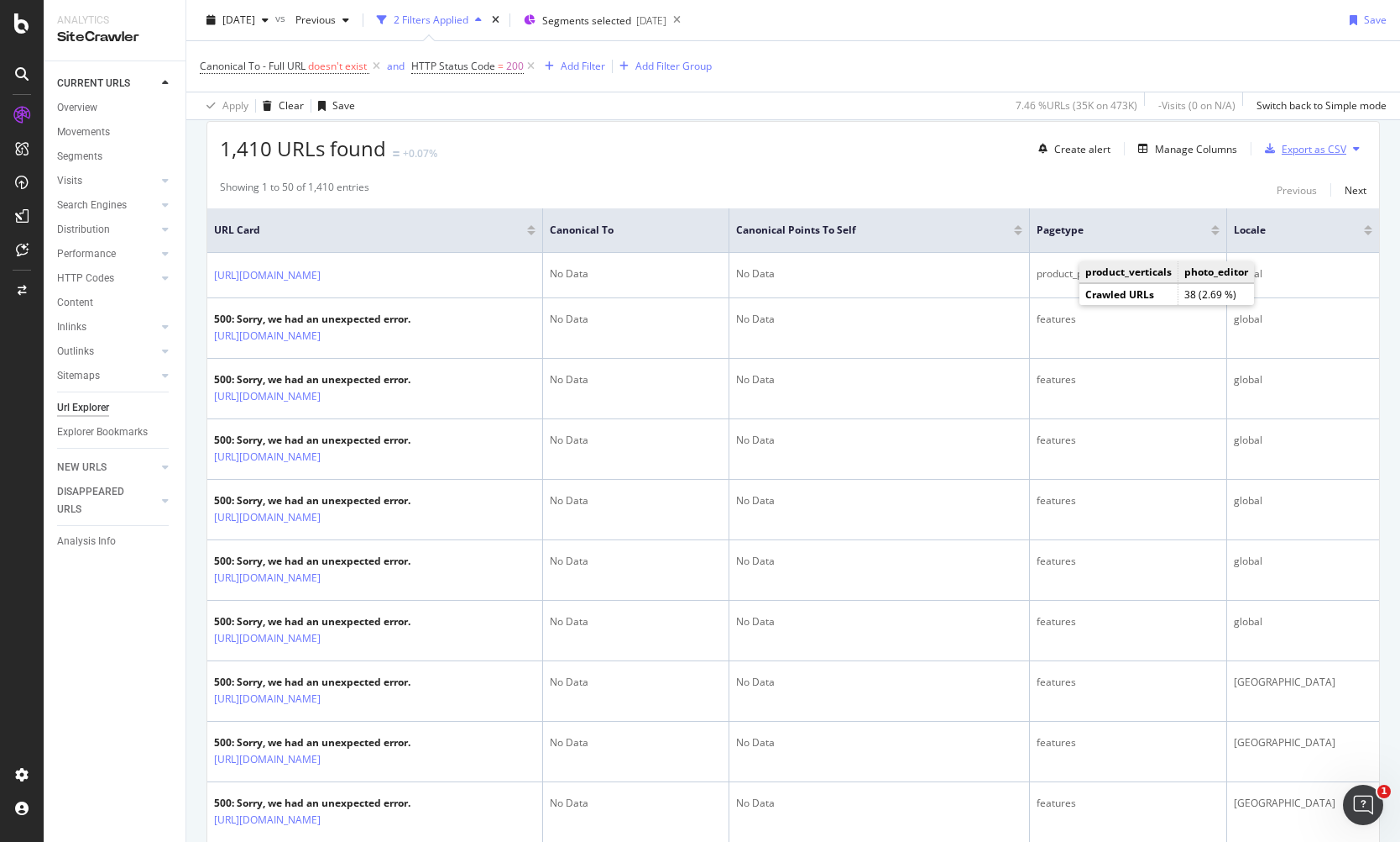
click at [1287, 146] on div "Export as CSV" at bounding box center [1314, 148] width 64 height 15
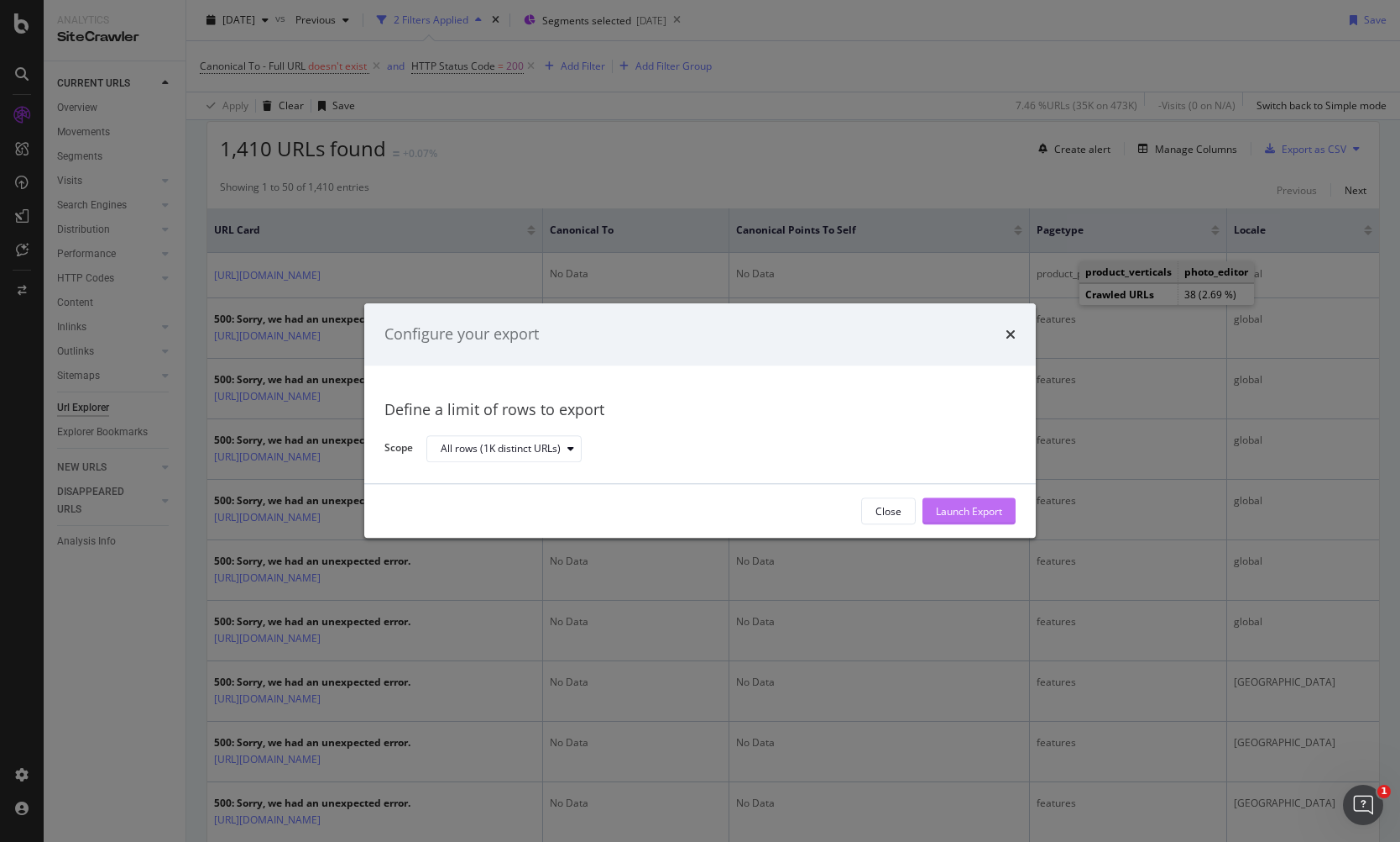
click at [964, 514] on div "Launch Export" at bounding box center [969, 511] width 66 height 15
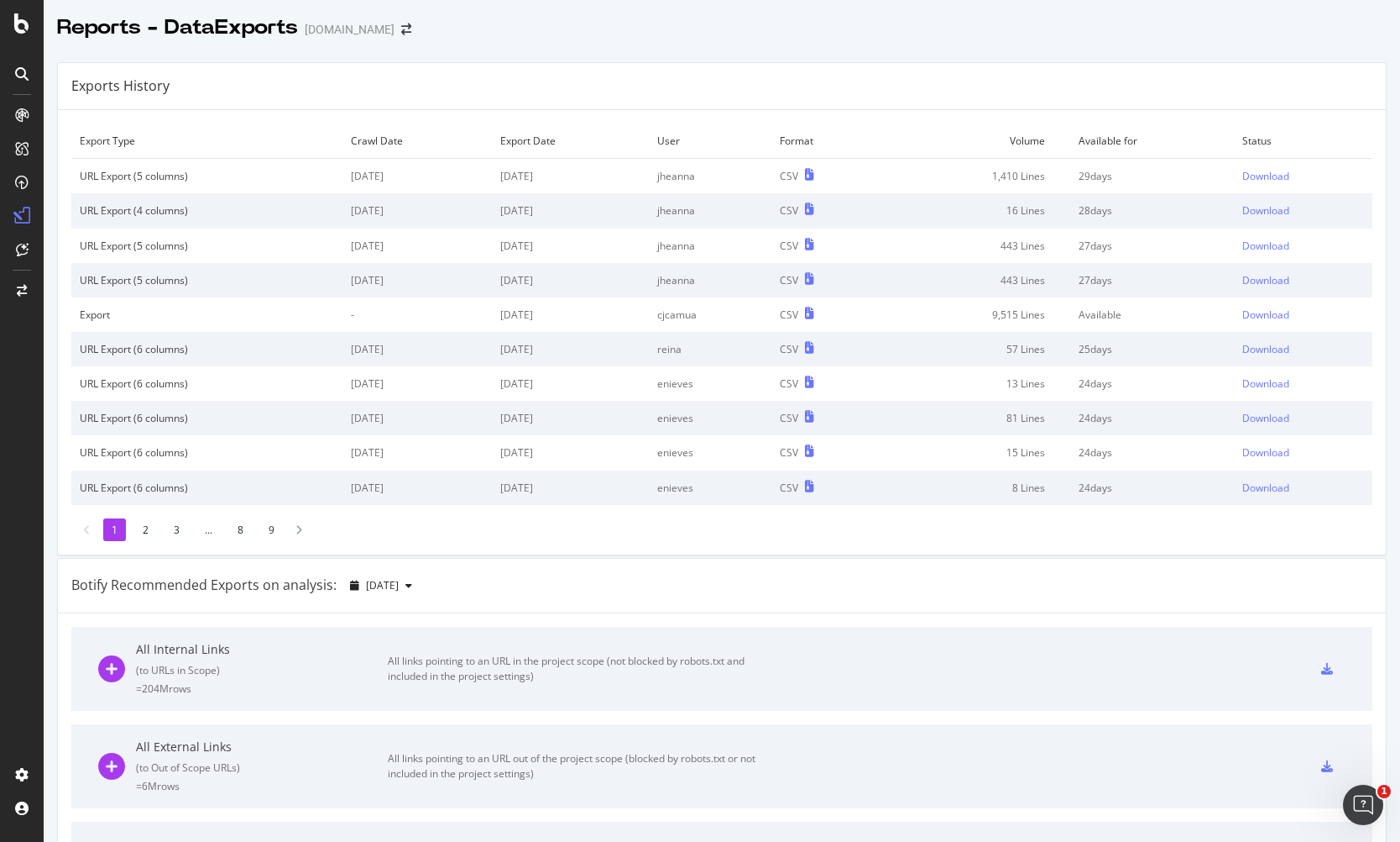
click at [1141, 79] on div "Exports History" at bounding box center [721, 87] width 1329 height 47
click at [1245, 181] on div "Download" at bounding box center [1266, 176] width 47 height 15
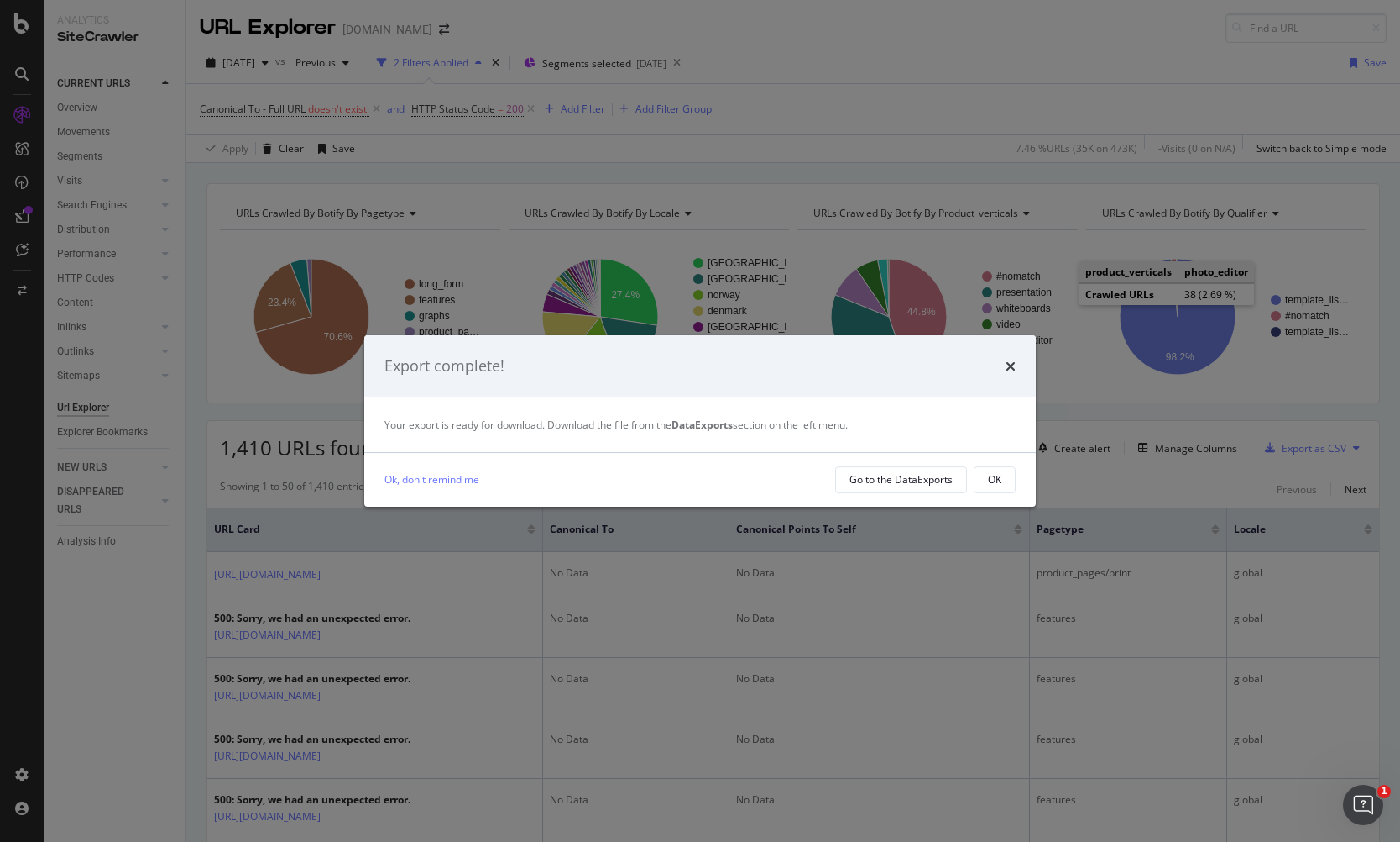
scroll to position [299, 0]
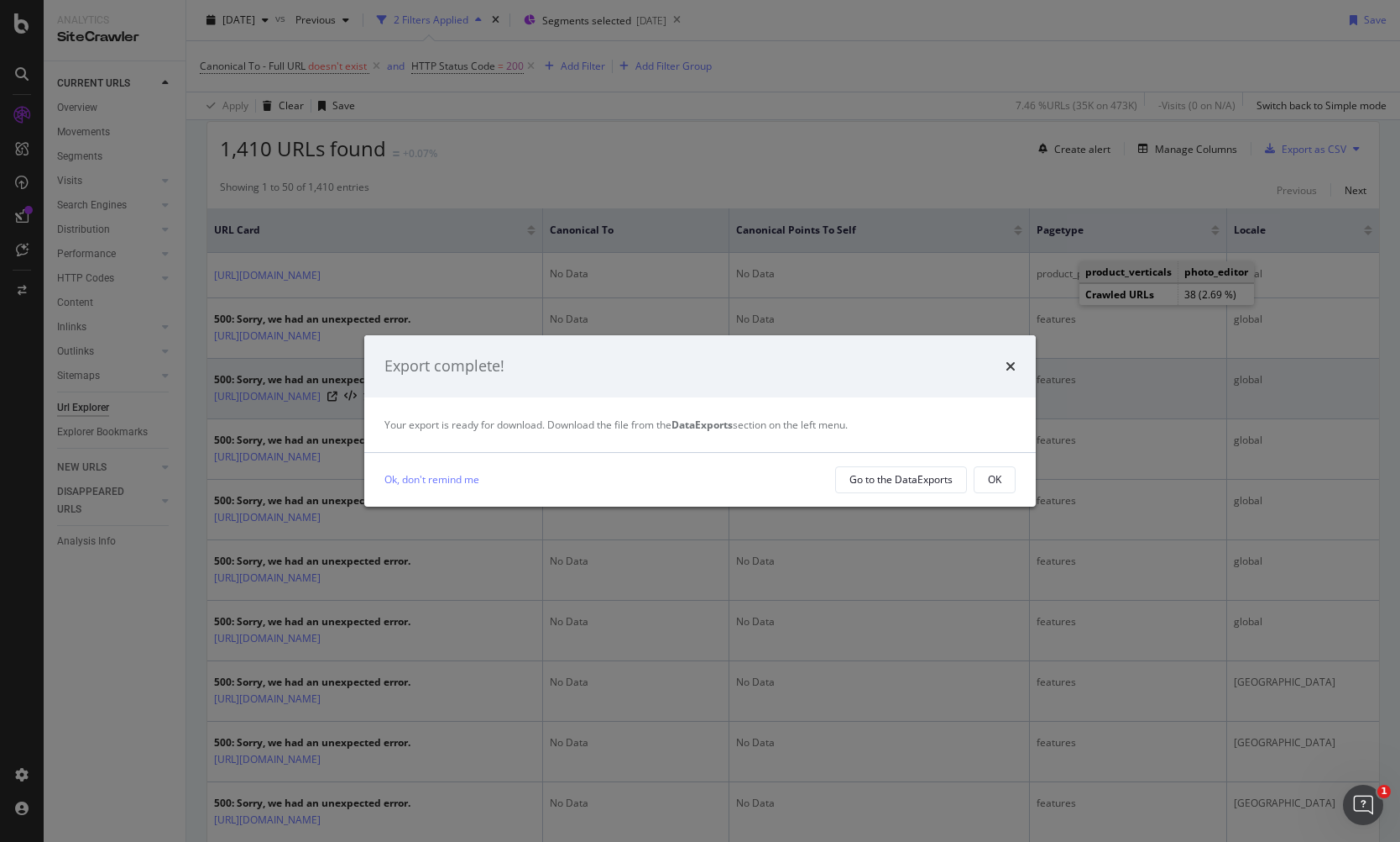
click at [1010, 362] on icon "times" at bounding box center [1010, 366] width 10 height 14
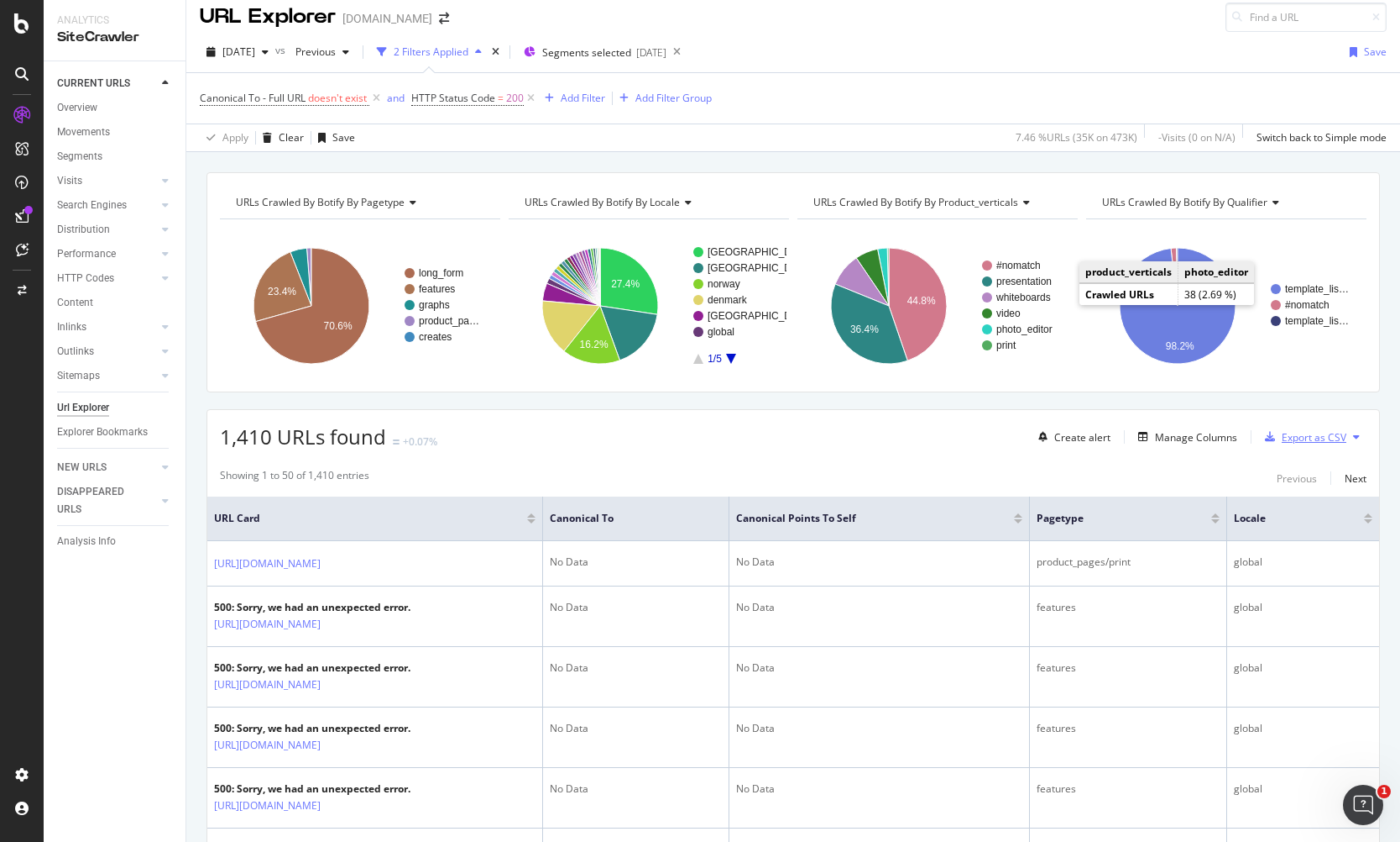
scroll to position [0, 0]
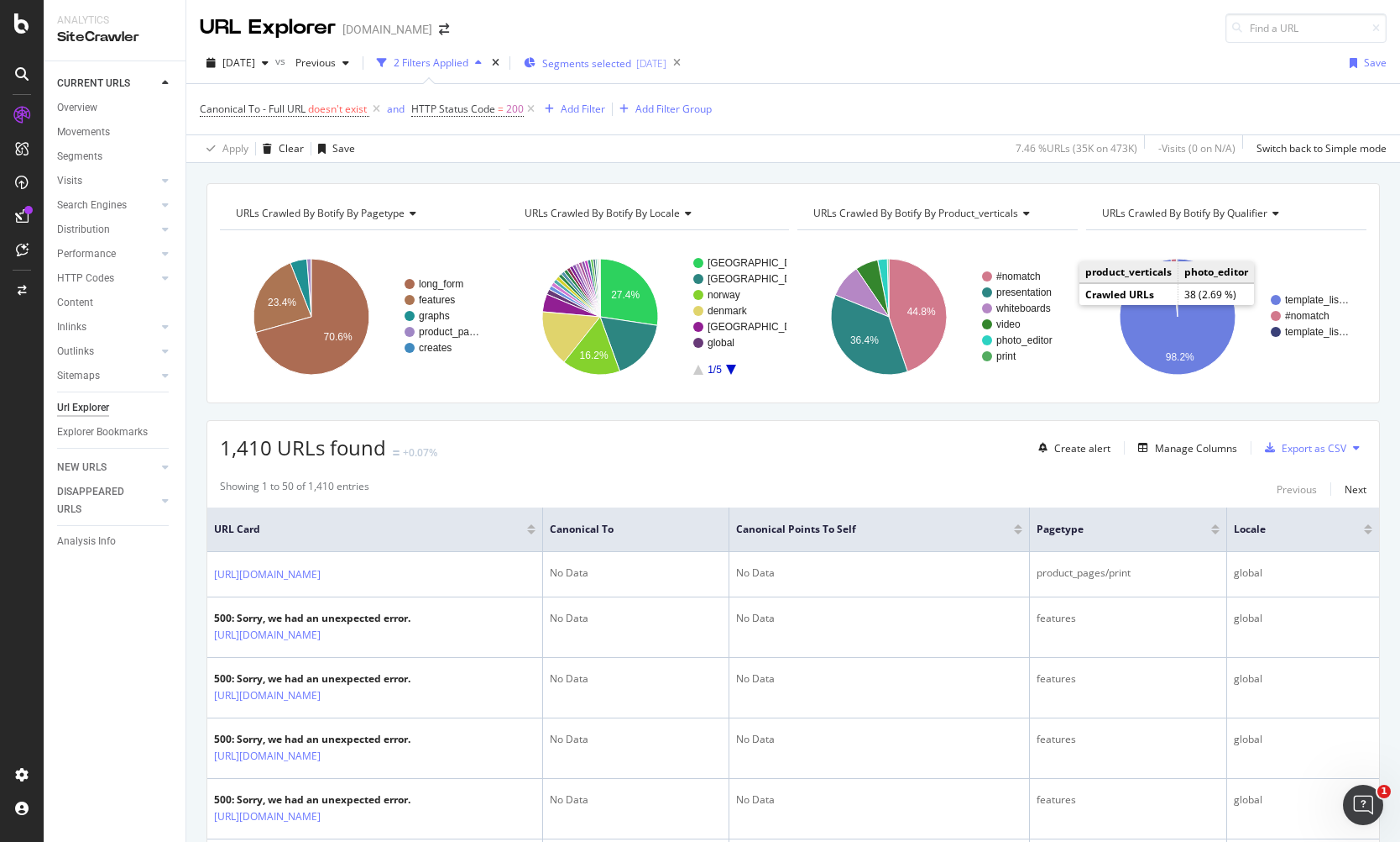
click at [615, 64] on span "Segments selected" at bounding box center [587, 63] width 89 height 15
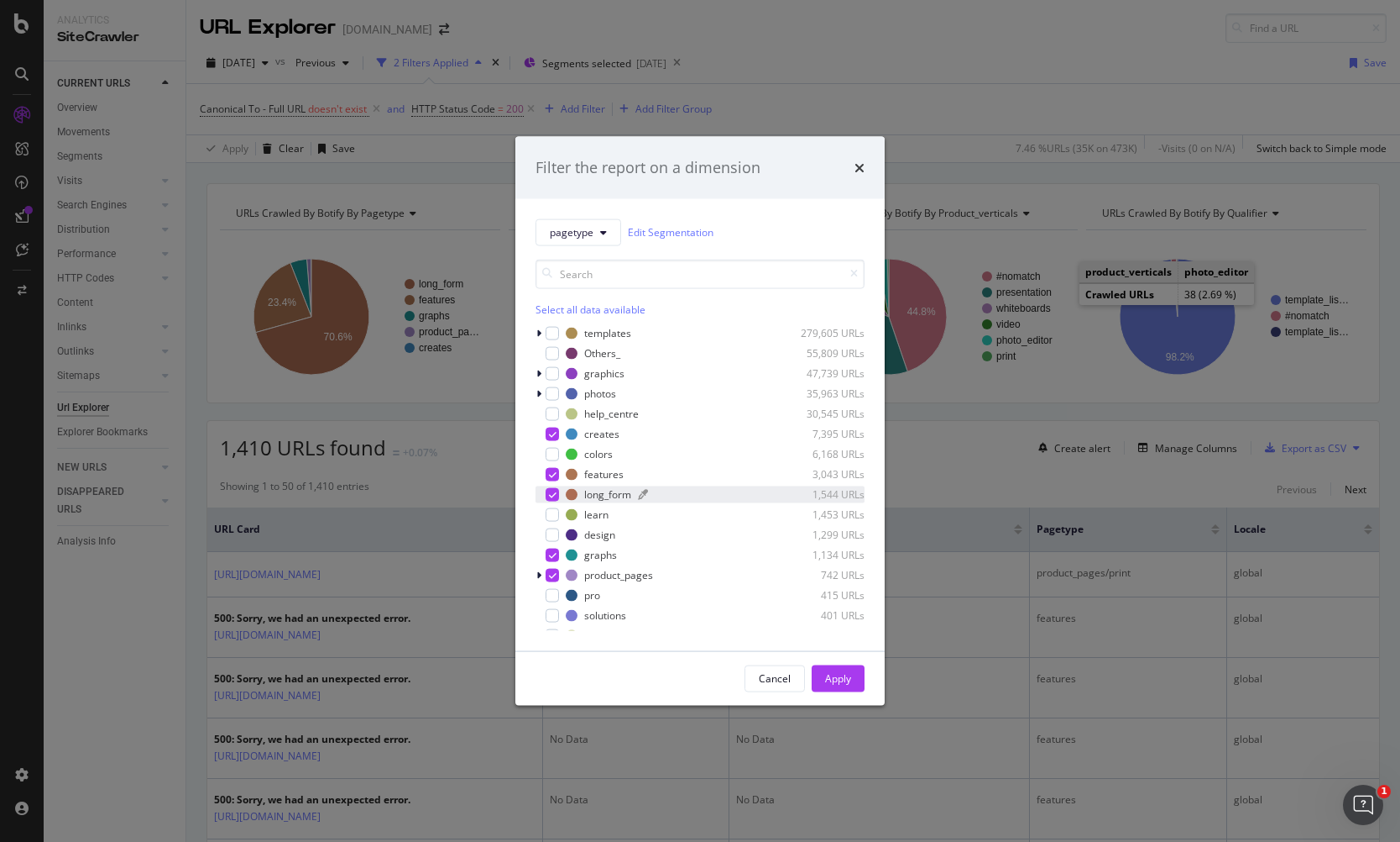
scroll to position [39, 0]
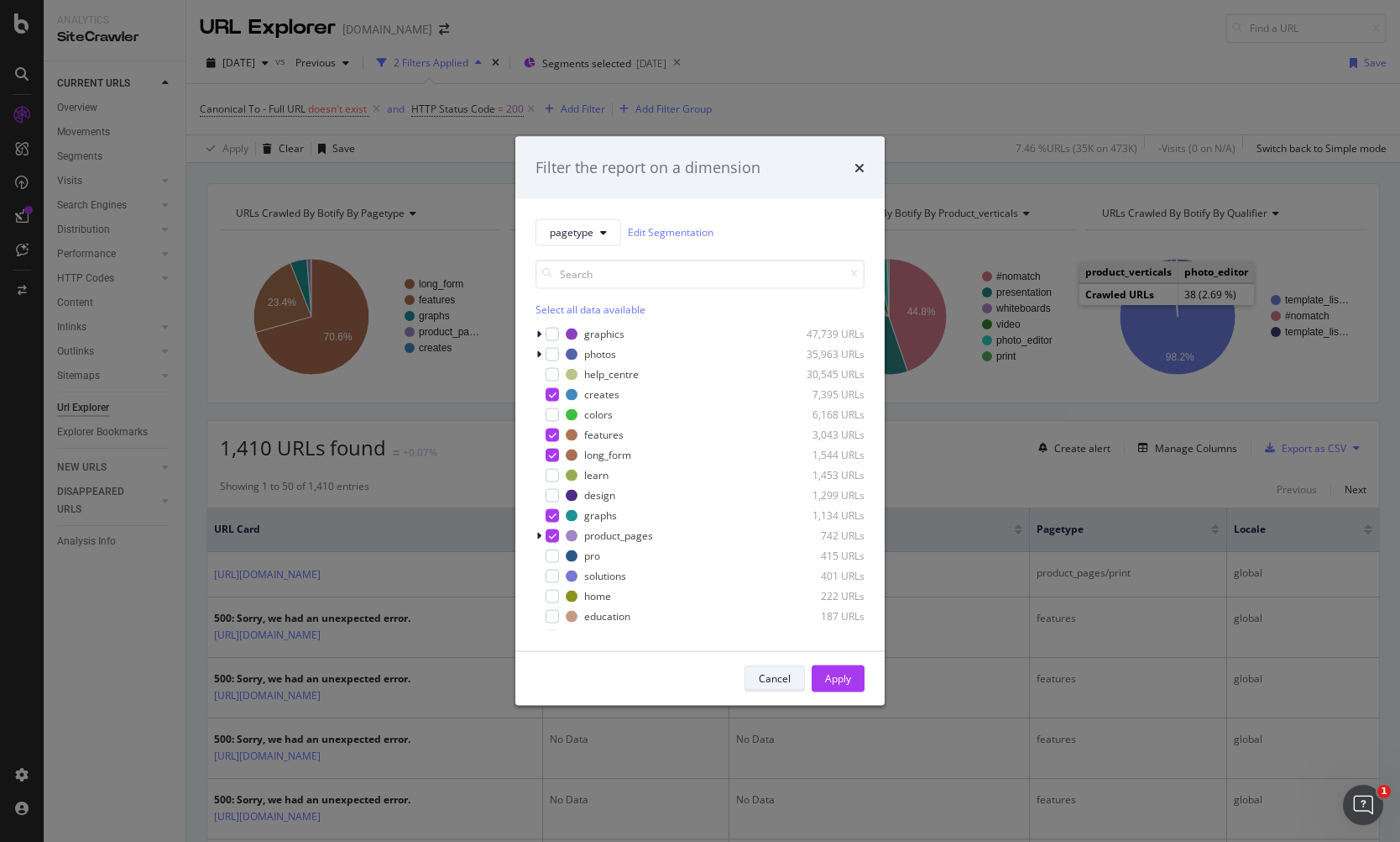
click at [769, 681] on div "Cancel" at bounding box center [774, 678] width 32 height 15
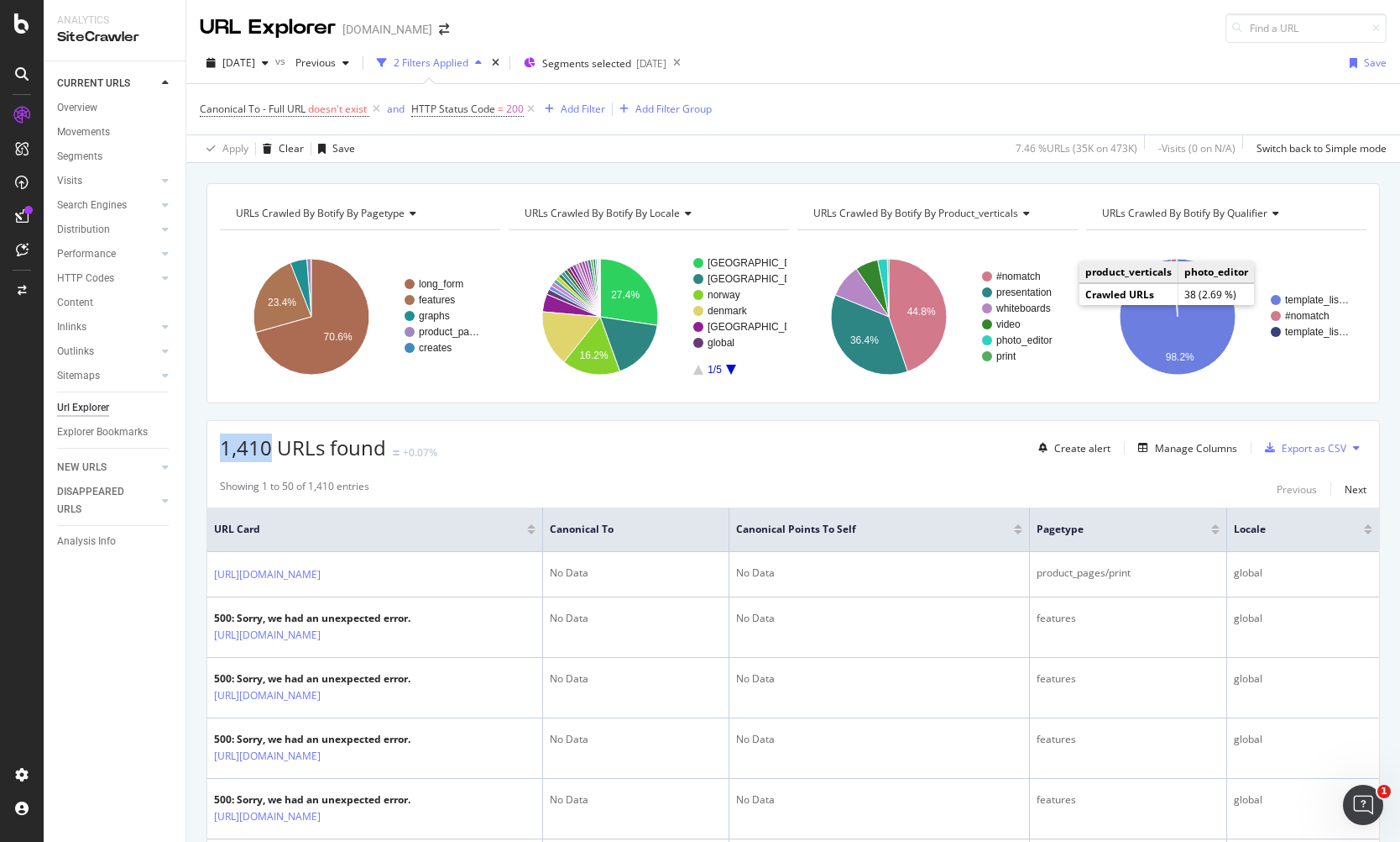
copy span "1,410"
drag, startPoint x: 219, startPoint y: 441, endPoint x: 268, endPoint y: 442, distance: 49.0
click at [268, 442] on span "1,410 URLs found" at bounding box center [303, 447] width 166 height 27
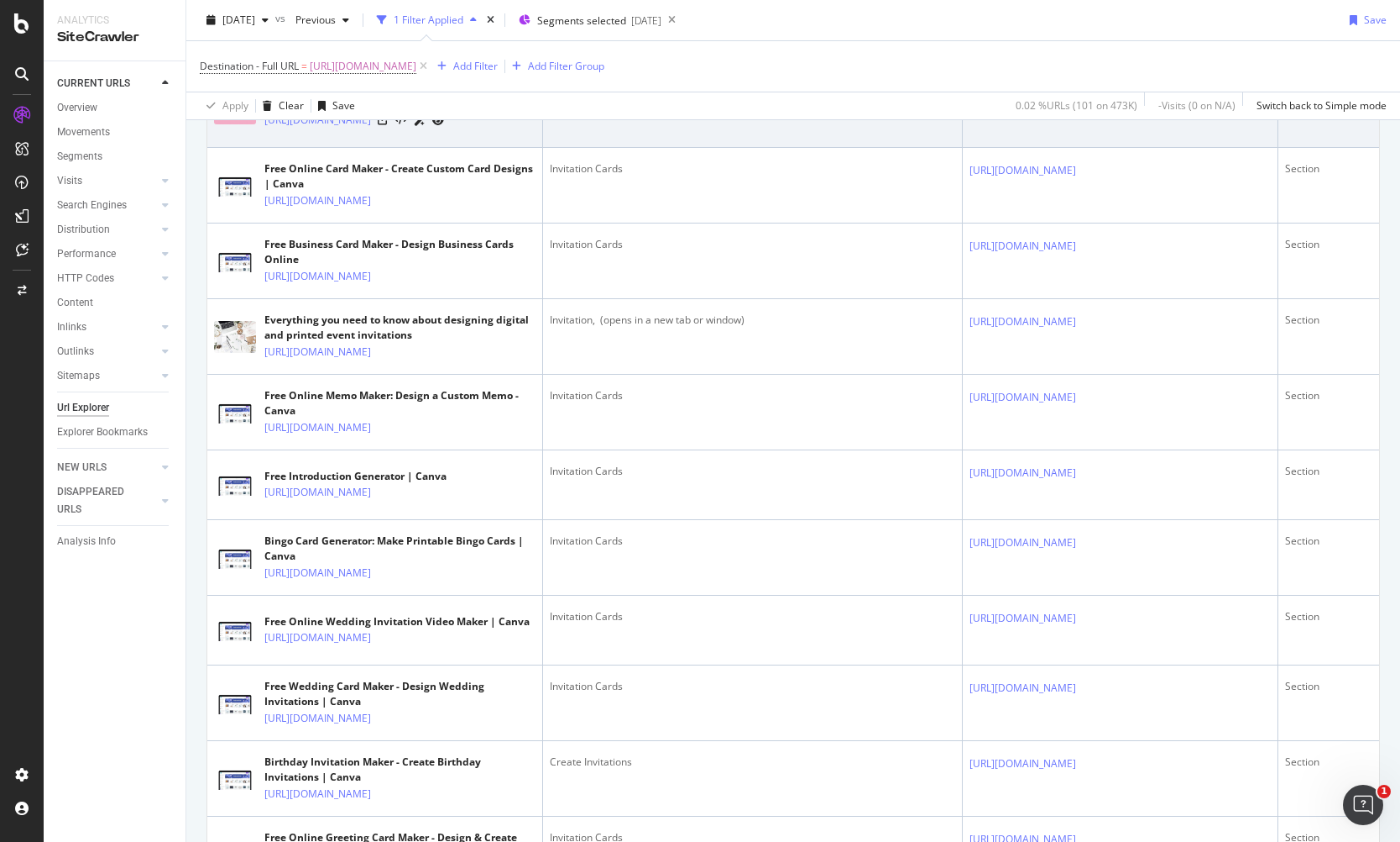
scroll to position [645, 0]
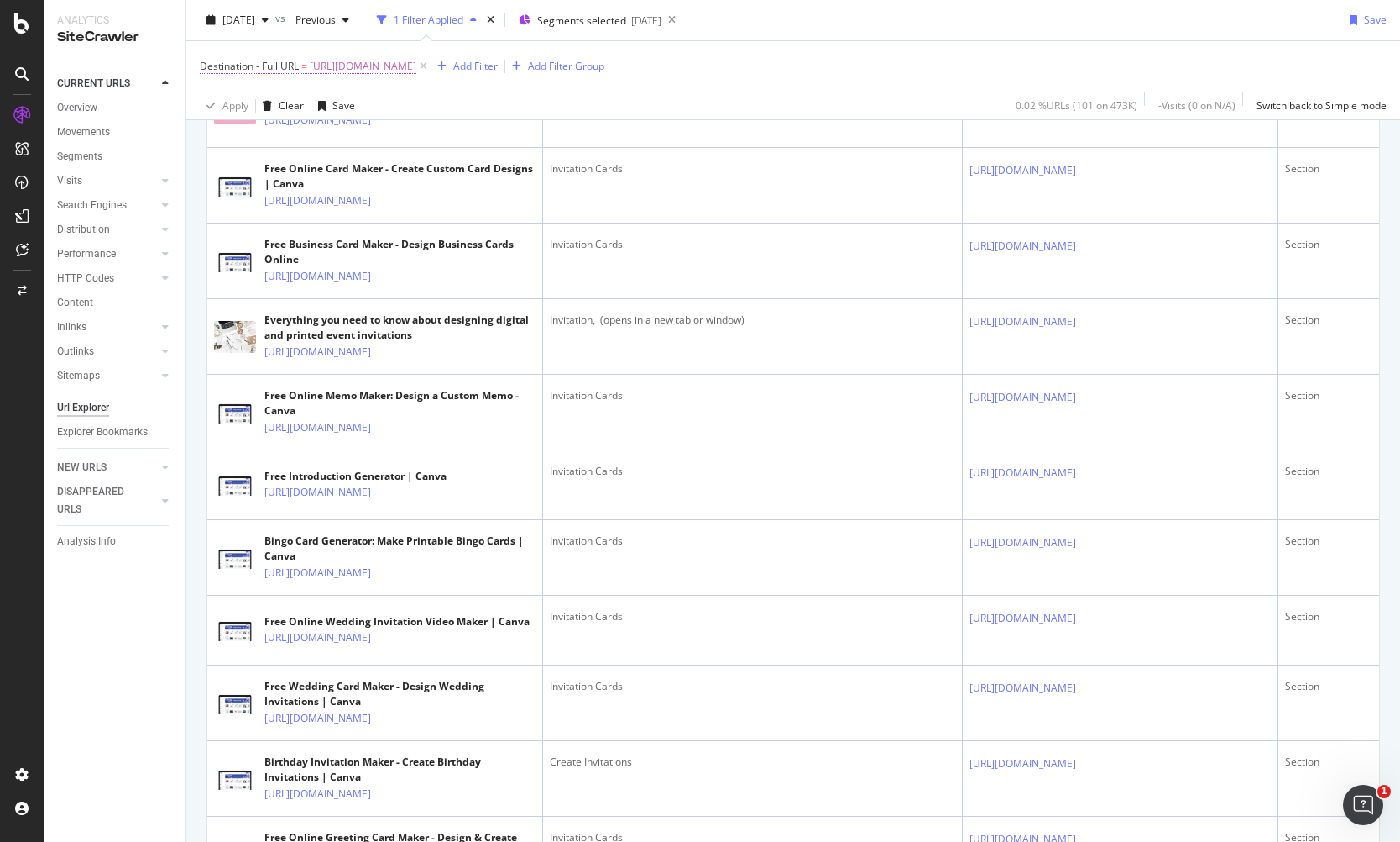
click at [417, 73] on span "https://www.canva.com/create/invitation-cards/" at bounding box center [362, 66] width 106 height 23
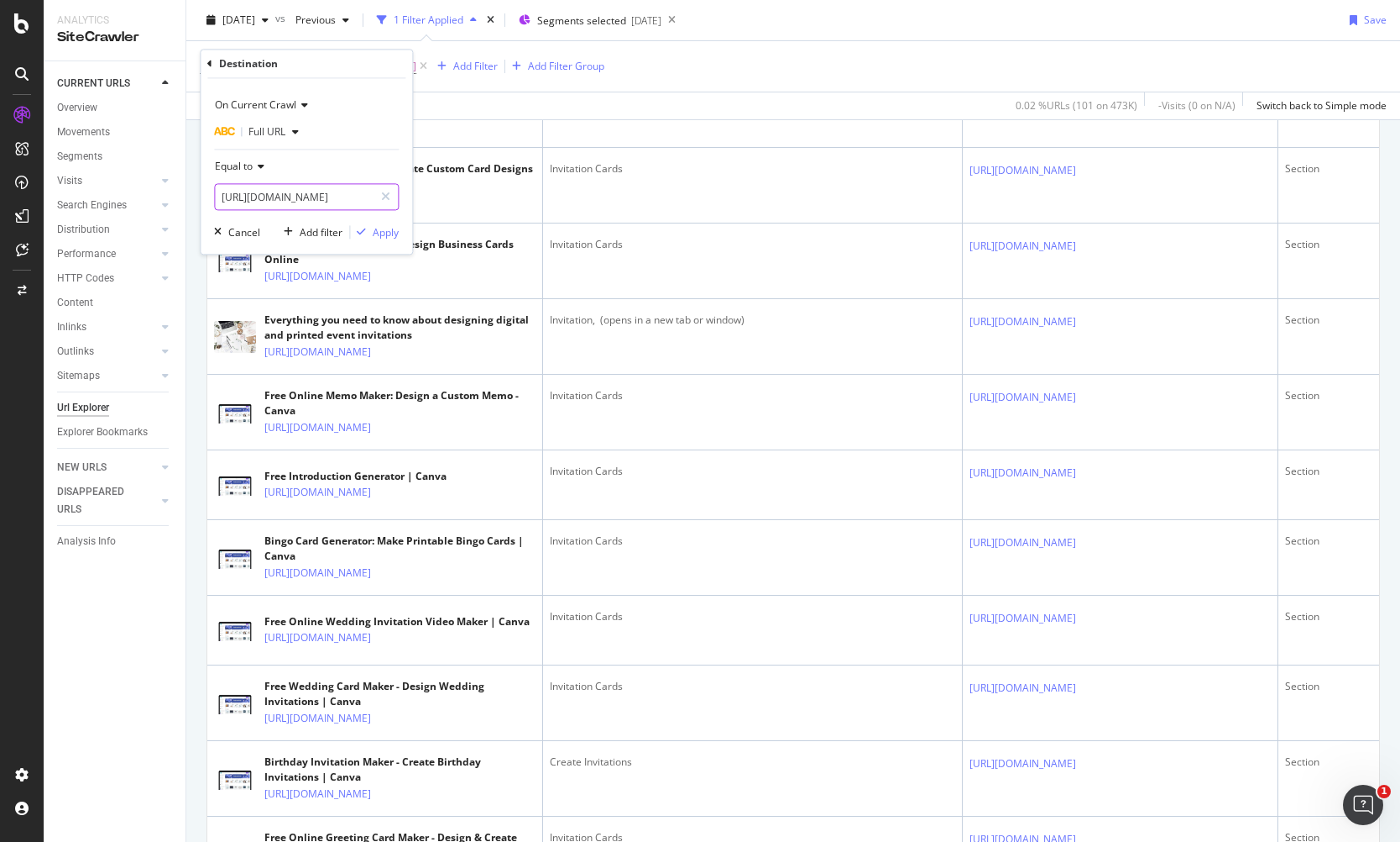
click at [387, 191] on icon at bounding box center [385, 197] width 9 height 12
click at [364, 195] on input "text" at bounding box center [306, 197] width 183 height 27
paste input "https://www.canva.com/da_dk/resumes/skabeloner/?continuation=50"
type input "https://www.canva.com/da_dk/resumes/skabeloner/?continuation=50"
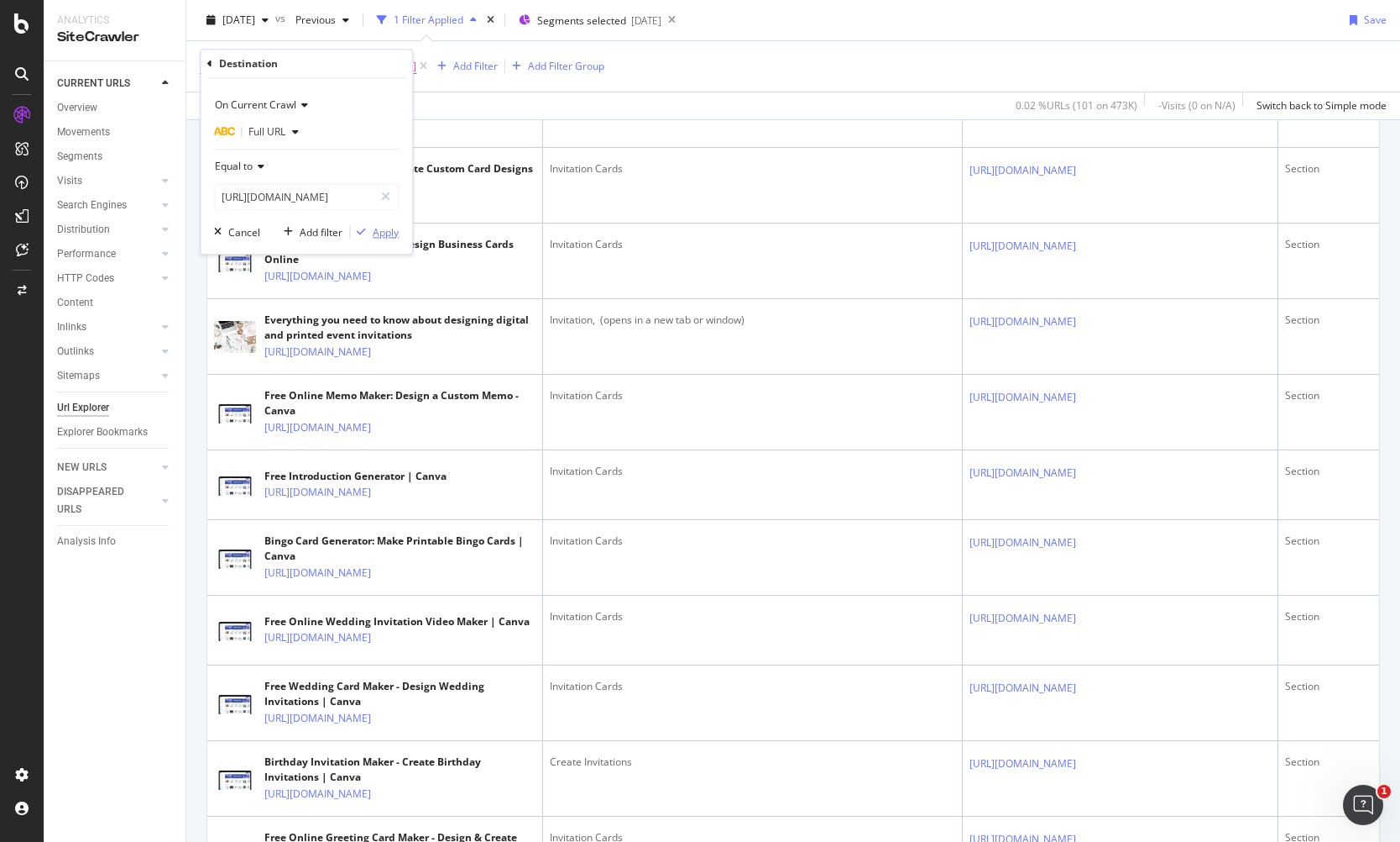
click at [380, 230] on div "Apply" at bounding box center [386, 232] width 26 height 15
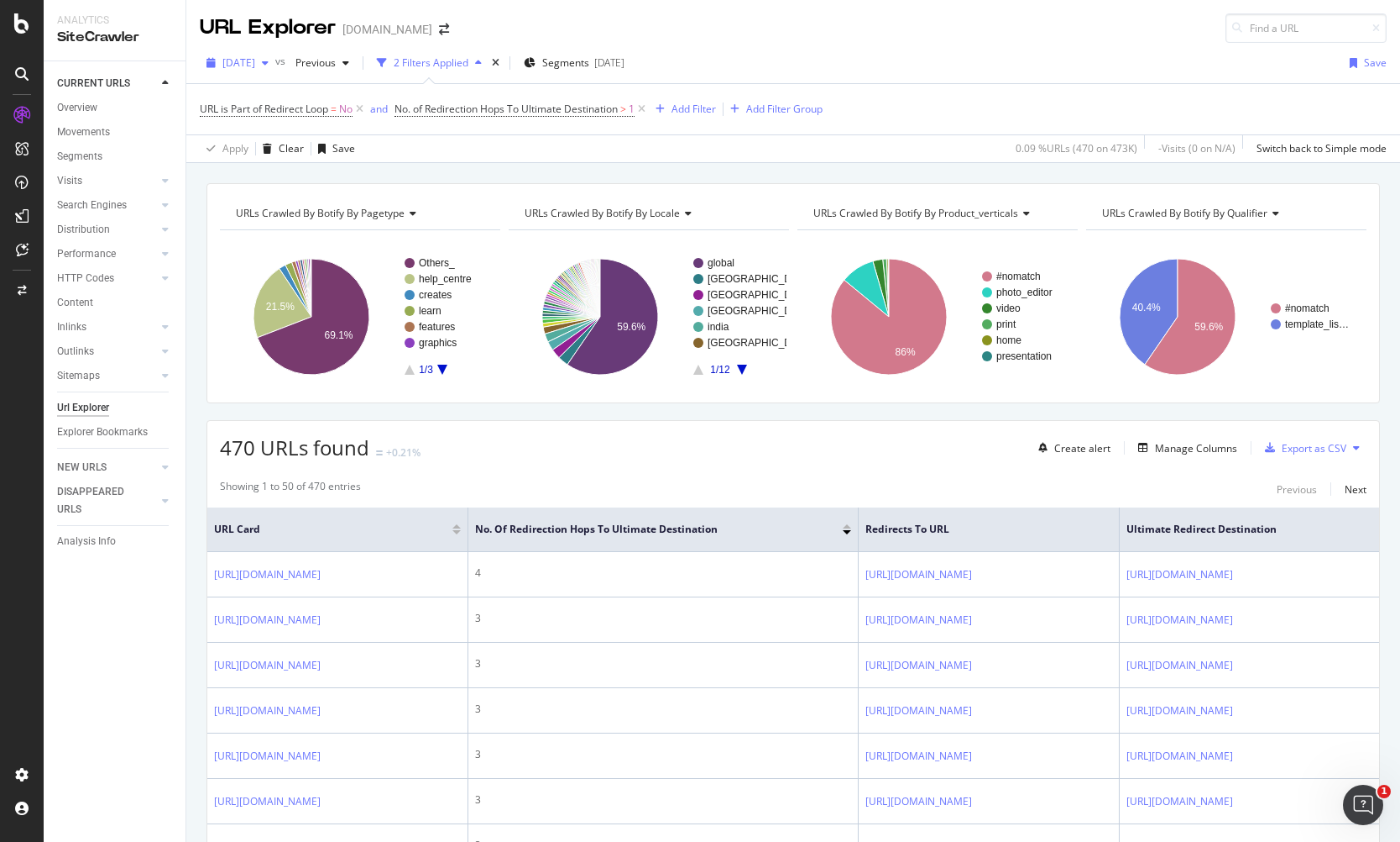
click at [247, 57] on span "[DATE]" at bounding box center [239, 63] width 33 height 15
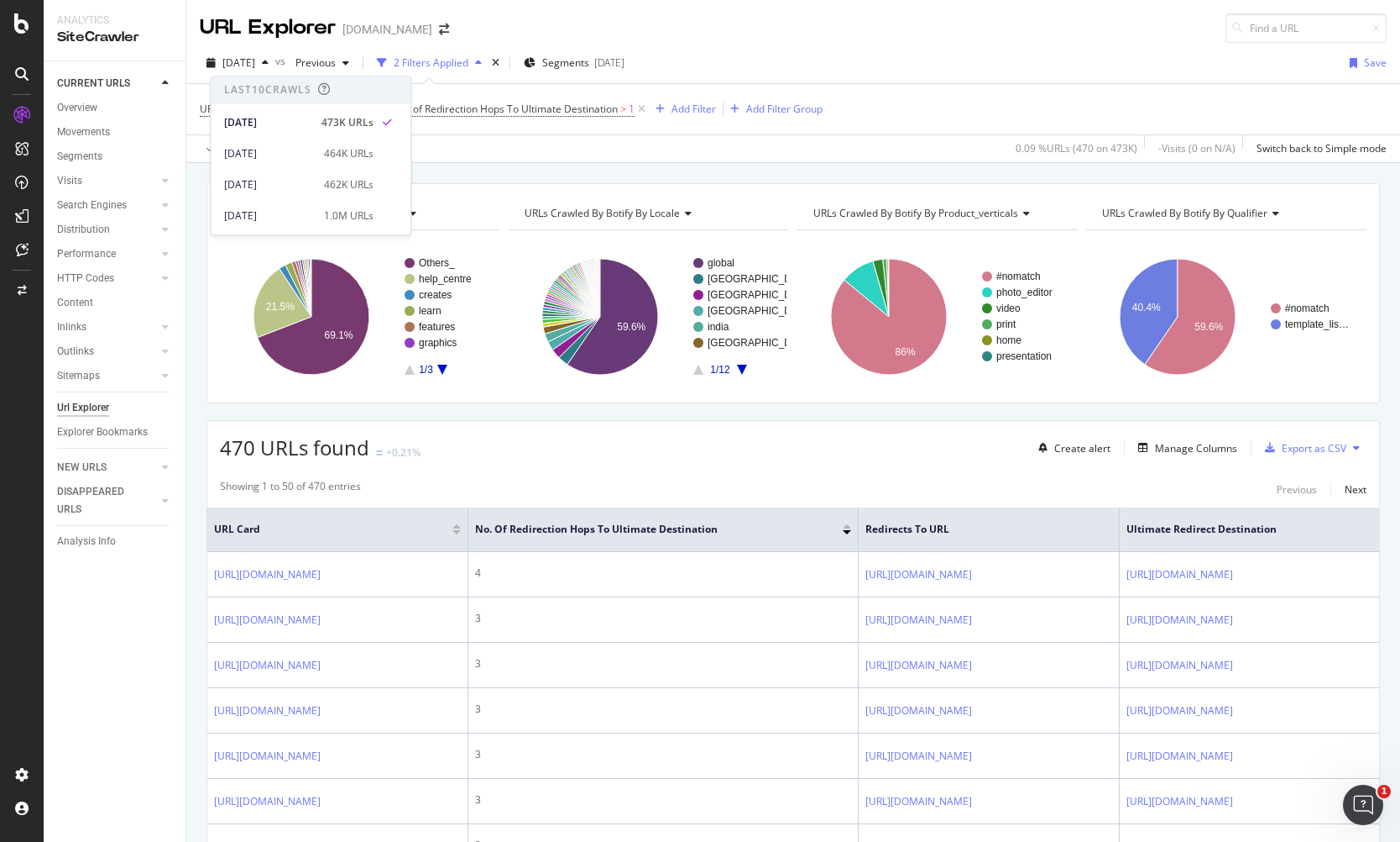
click at [787, 54] on div "[DATE] vs Previous 2 Filters Applied Segments [DATE] Save" at bounding box center [794, 66] width 1215 height 33
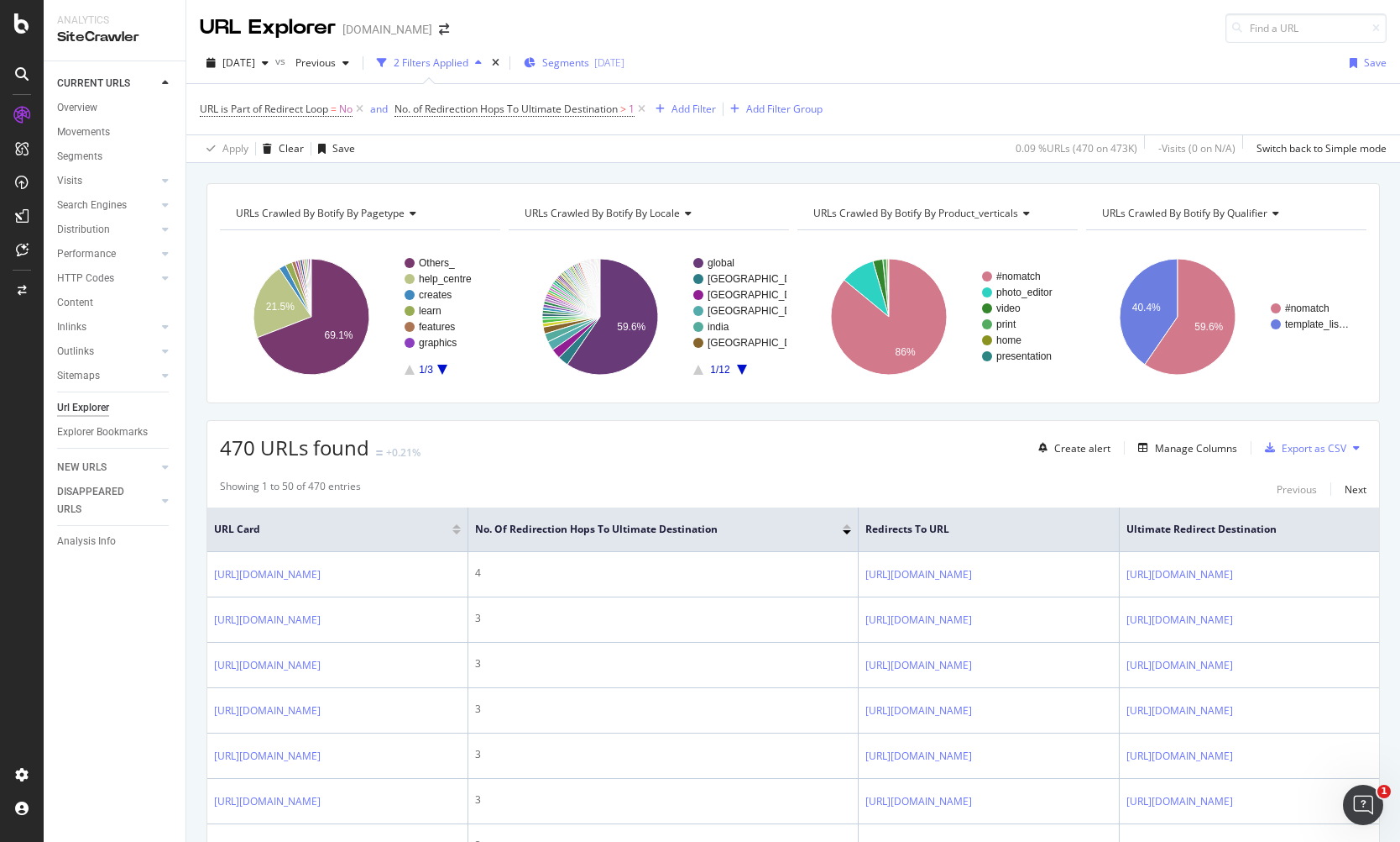
click at [590, 56] on span "Segments" at bounding box center [566, 63] width 47 height 15
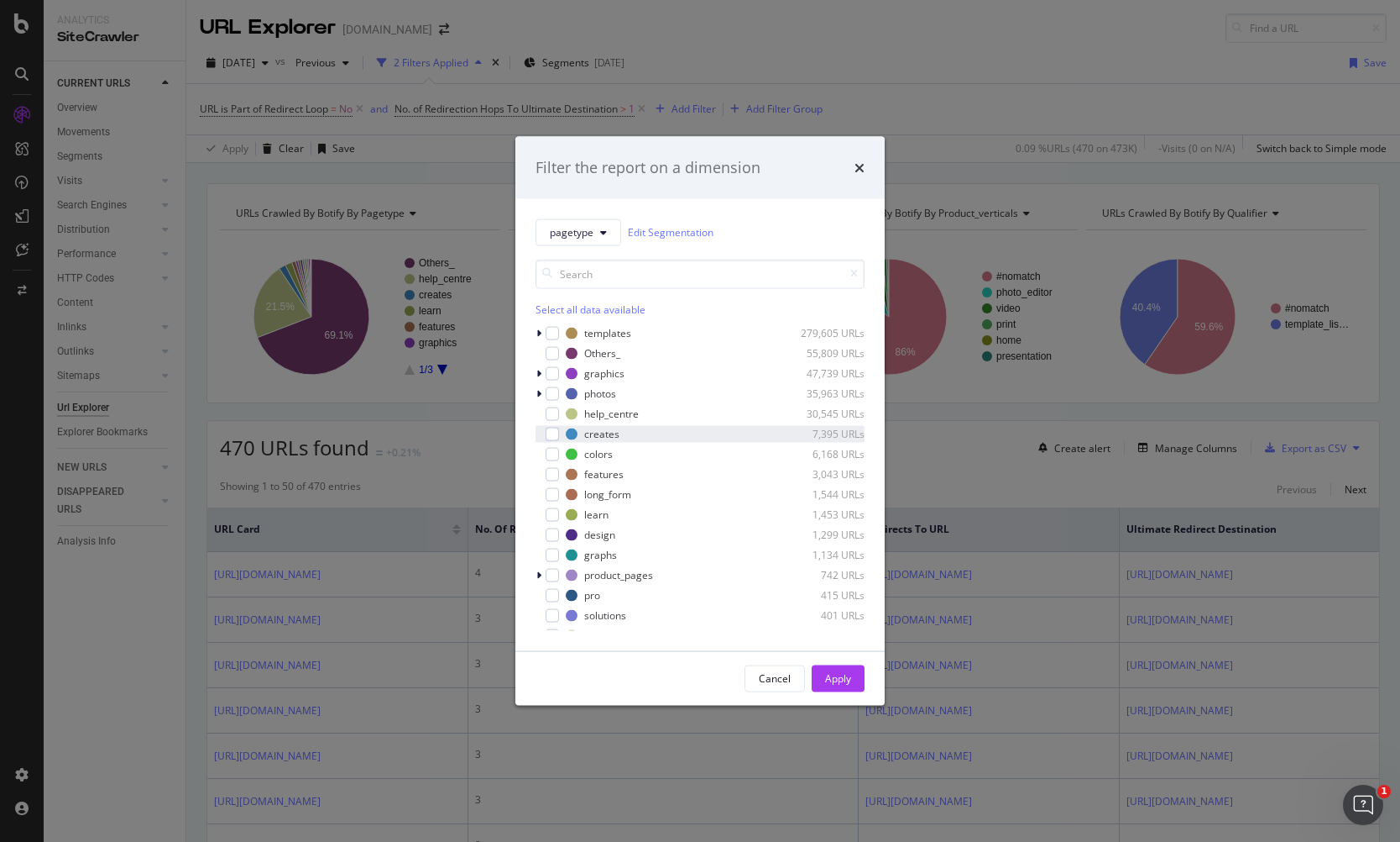
click at [560, 435] on div "creates 7,395 URLs" at bounding box center [700, 433] width 329 height 17
click at [554, 474] on div "modal" at bounding box center [553, 474] width 14 height 14
click at [551, 518] on div "modal" at bounding box center [553, 514] width 14 height 14
click at [547, 548] on div "modal" at bounding box center [553, 555] width 14 height 14
click at [550, 577] on div "modal" at bounding box center [553, 574] width 14 height 14
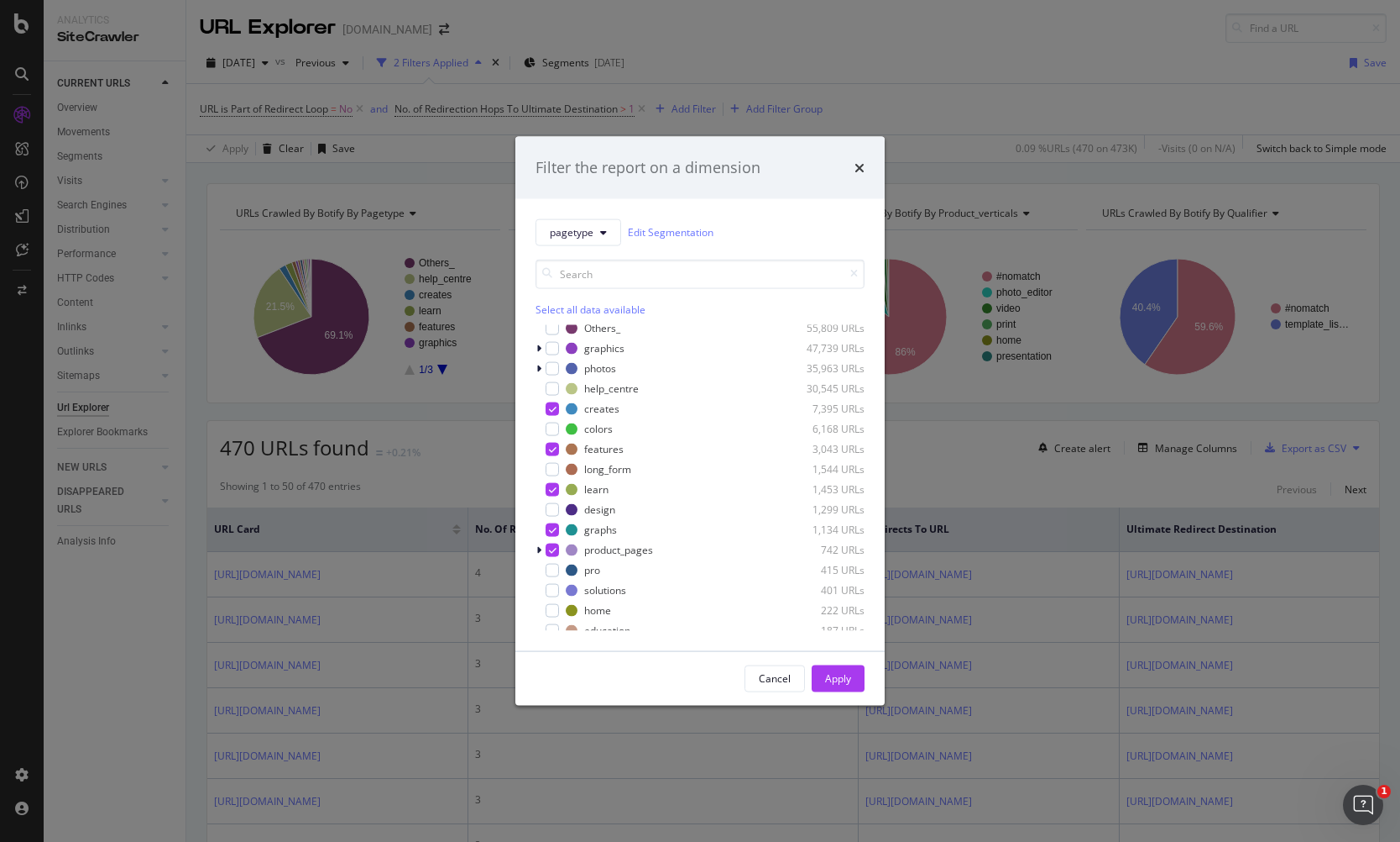
scroll to position [33, 0]
click at [843, 691] on button "Apply" at bounding box center [839, 678] width 53 height 27
